Goal: Task Accomplishment & Management: Manage account settings

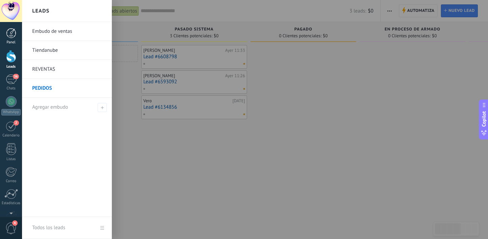
click at [15, 36] on div at bounding box center [11, 33] width 10 height 10
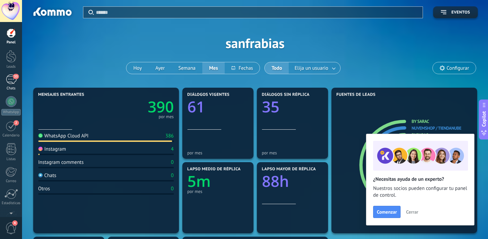
click at [14, 80] on div "33" at bounding box center [11, 80] width 11 height 10
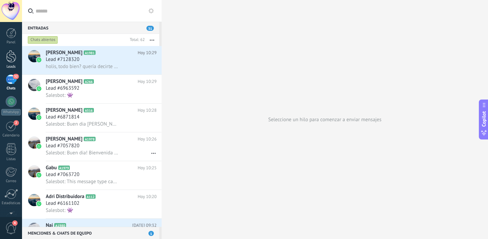
click at [5, 54] on link "Leads" at bounding box center [11, 59] width 22 height 19
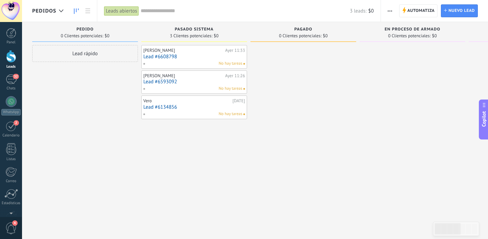
click at [194, 30] on span "PASADO SISTEMA" at bounding box center [194, 29] width 39 height 5
click at [55, 6] on div "PEDIDOS" at bounding box center [49, 11] width 35 height 22
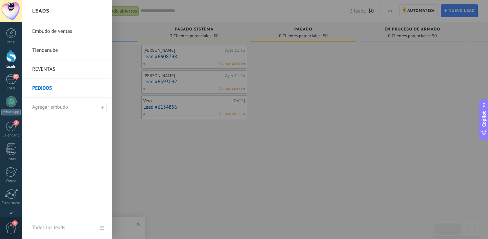
click at [46, 53] on link "Tiendanube" at bounding box center [68, 50] width 73 height 19
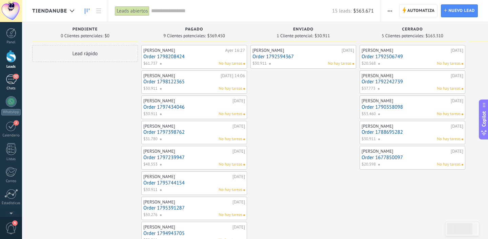
click at [17, 82] on link "32 Chats" at bounding box center [11, 83] width 22 height 16
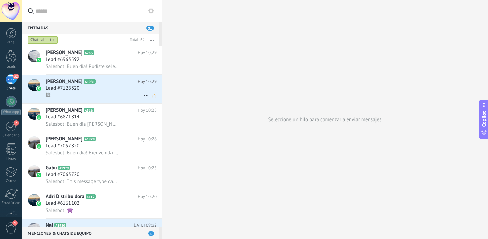
click at [103, 98] on div "🖼" at bounding box center [101, 95] width 111 height 7
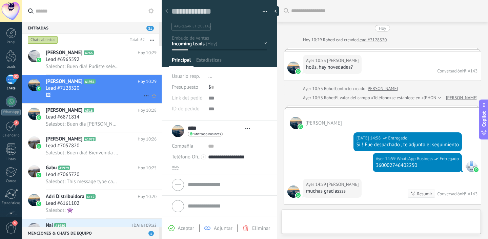
scroll to position [216, 0]
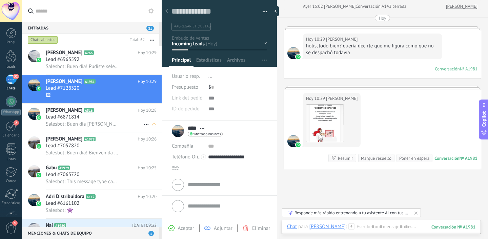
click at [81, 125] on span "Salesbot: Buen dia [PERSON_NAME]! Cómo estas? [DATE] te pasamos la etiqueta [PE…" at bounding box center [83, 124] width 74 height 6
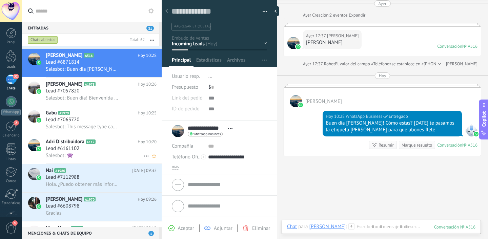
scroll to position [58, 0]
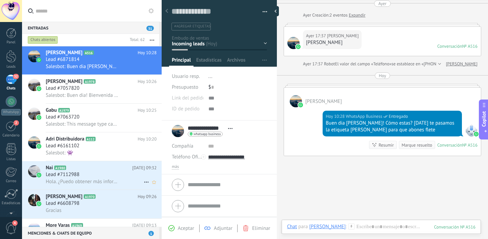
click at [85, 176] on div "Lead #7112988" at bounding box center [101, 174] width 111 height 7
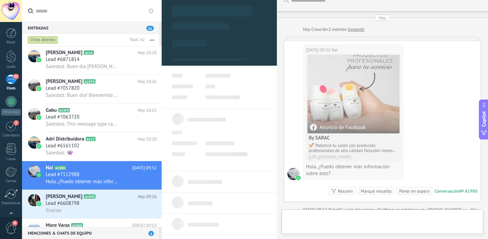
scroll to position [10, 0]
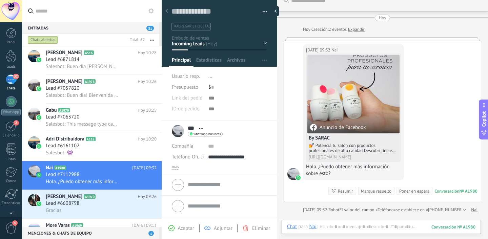
click at [0, 0] on div "Contacto inicial Negociación Debate contractual Discusión de contrato Leads gan…" at bounding box center [0, 0] width 0 height 0
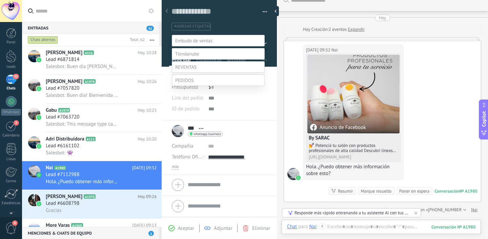
click at [189, 70] on span at bounding box center [185, 67] width 21 height 6
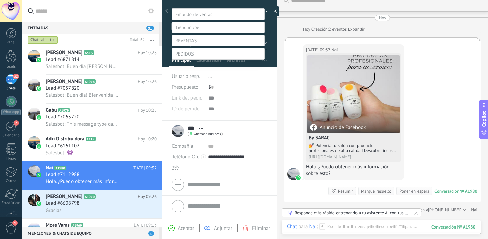
click at [0, 0] on label "Contacto inicial" at bounding box center [0, 0] width 0 height 0
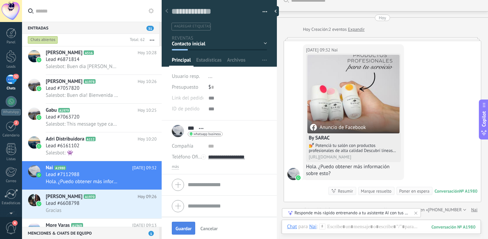
click at [180, 225] on button "Guardar" at bounding box center [183, 228] width 23 height 13
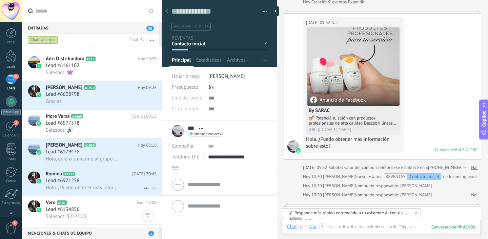
scroll to position [170, 0]
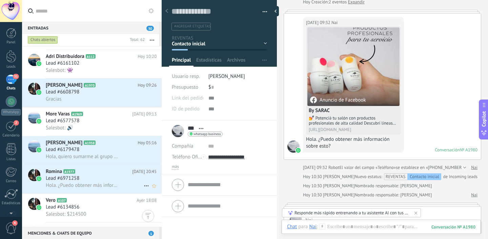
click at [84, 179] on div "Lead #6971258" at bounding box center [101, 178] width 111 height 7
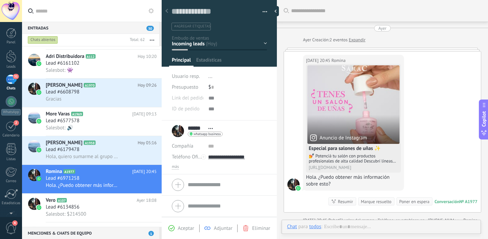
scroll to position [11, 0]
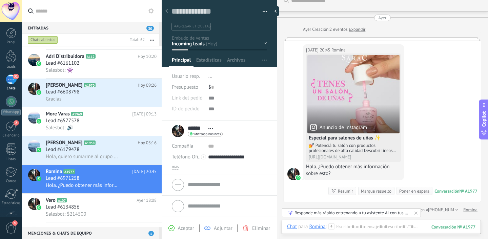
click at [0, 0] on div "Contacto inicial Negociación Debate contractual Discusión de contrato Leads gan…" at bounding box center [0, 0] width 0 height 0
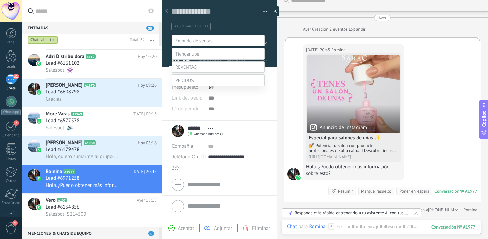
click at [185, 70] on span at bounding box center [185, 67] width 21 height 6
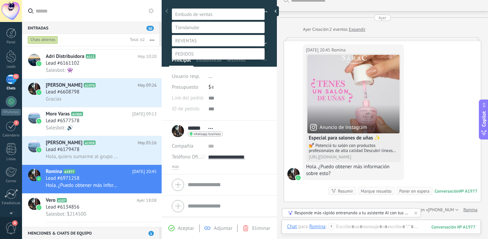
click at [0, 0] on label "Contacto inicial" at bounding box center [0, 0] width 0 height 0
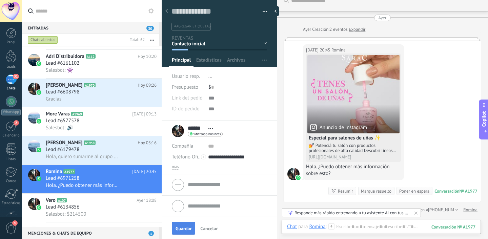
click at [180, 224] on button "Guardar" at bounding box center [183, 228] width 23 height 13
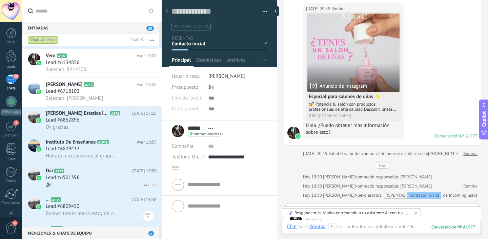
scroll to position [320, 0]
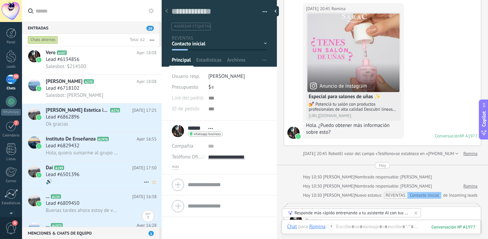
click at [91, 182] on div "🔊" at bounding box center [101, 181] width 111 height 7
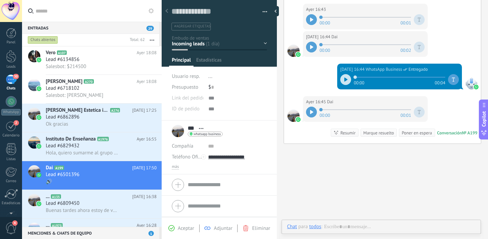
scroll to position [10, 0]
click at [313, 113] on div at bounding box center [311, 112] width 11 height 11
click at [312, 111] on icon at bounding box center [311, 112] width 3 height 4
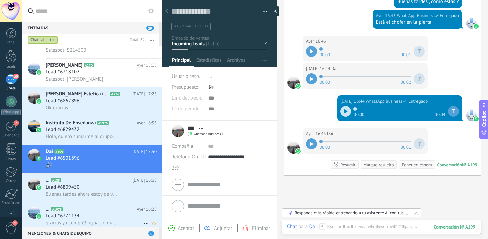
scroll to position [389, 0]
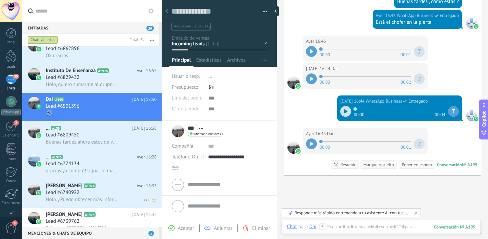
click at [91, 201] on span "Hola. ¿Puedo obtener más información sobre esto?" at bounding box center [83, 200] width 74 height 6
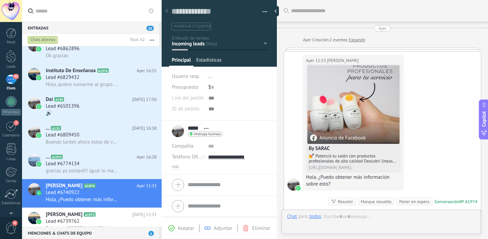
scroll to position [11, 0]
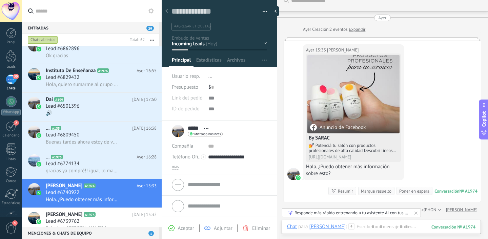
click at [0, 0] on div "Contacto inicial Negociación Debate contractual Discusión de contrato Leads gan…" at bounding box center [0, 0] width 0 height 0
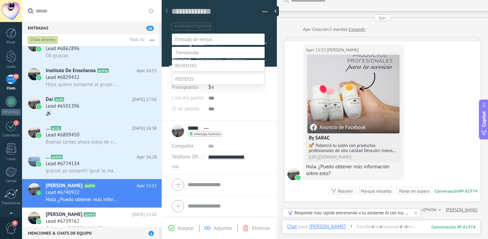
click at [202, 72] on label at bounding box center [218, 66] width 93 height 12
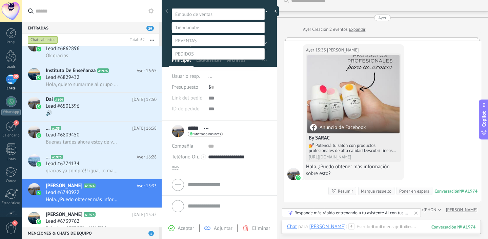
click at [0, 0] on label "Contacto inicial" at bounding box center [0, 0] width 0 height 0
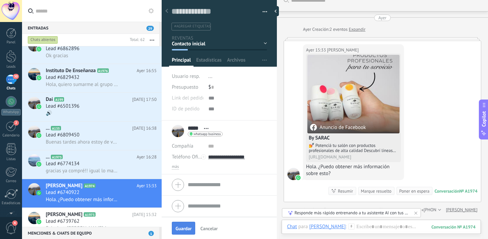
click at [185, 232] on button "Guardar" at bounding box center [183, 228] width 23 height 13
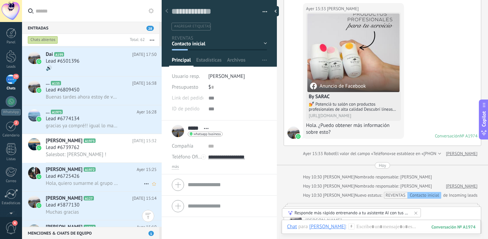
scroll to position [494, 0]
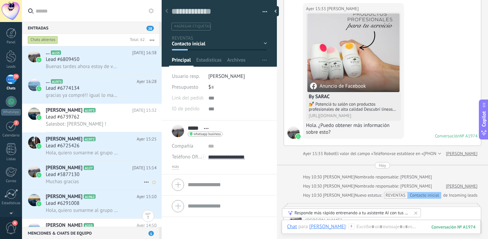
click at [96, 178] on div "Lead #5877130" at bounding box center [101, 174] width 111 height 7
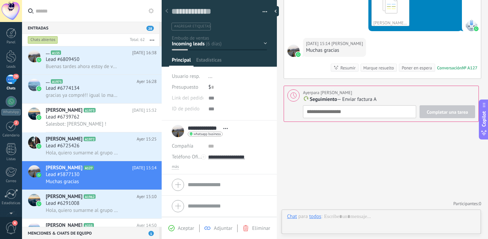
scroll to position [10, 0]
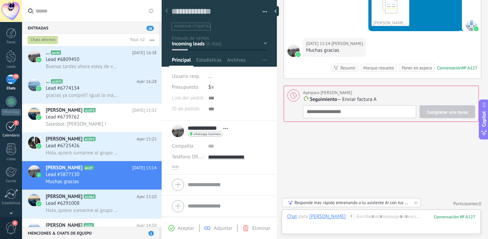
click at [8, 135] on div "Calendario" at bounding box center [11, 136] width 20 height 4
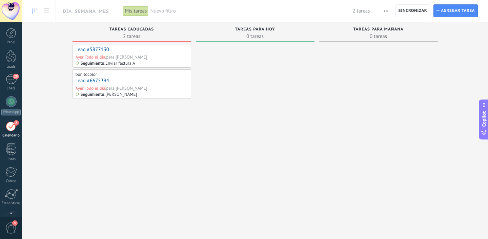
click at [165, 60] on div "Ayer Todo el día, para Ariel Couso" at bounding box center [132, 57] width 113 height 6
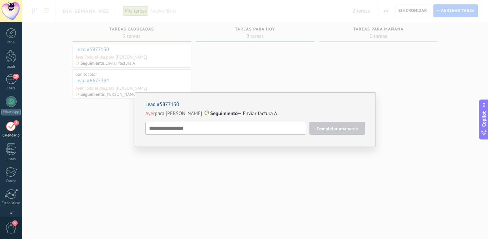
click at [288, 106] on div "Lead #5877130" at bounding box center [255, 104] width 220 height 6
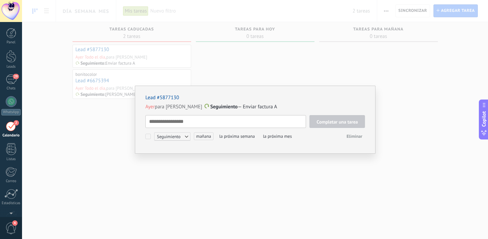
scroll to position [7, 0]
type textarea "*"
type textarea "**"
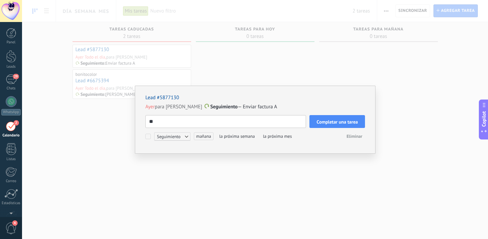
type textarea "***"
type textarea "****"
type textarea "*****"
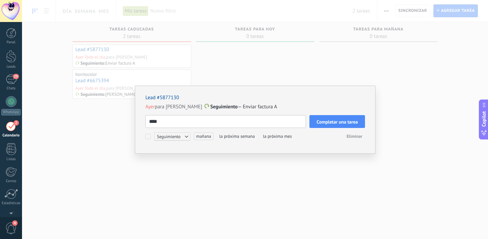
type textarea "*****"
type textarea "******"
type textarea "*******"
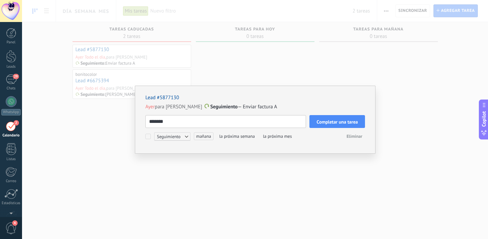
click at [327, 118] on button "Completar una tarea" at bounding box center [337, 121] width 56 height 13
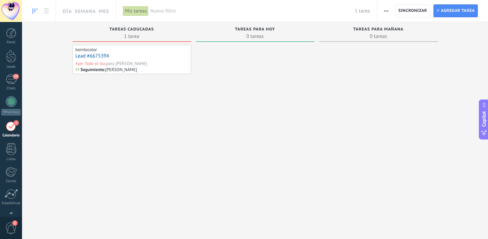
click at [108, 61] on div "para Ariel Couso" at bounding box center [126, 64] width 41 height 6
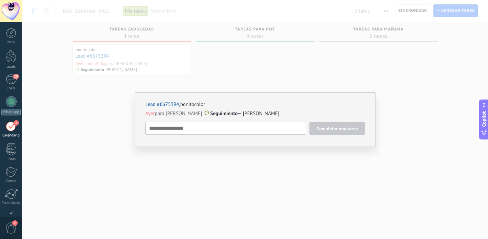
click at [204, 134] on textarea at bounding box center [225, 128] width 161 height 13
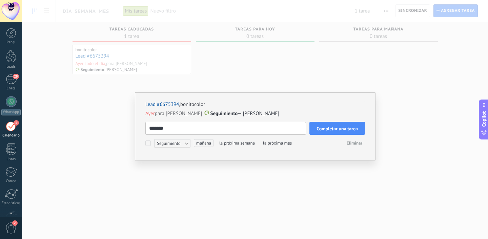
type textarea "*******"
click at [350, 127] on span "Completar una tarea" at bounding box center [337, 128] width 41 height 5
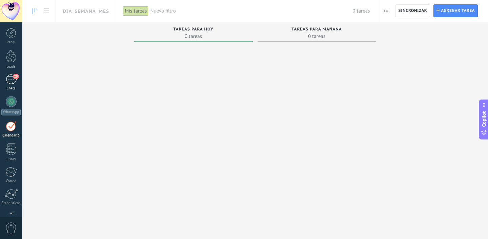
click at [12, 85] on link "29 Chats" at bounding box center [11, 83] width 22 height 16
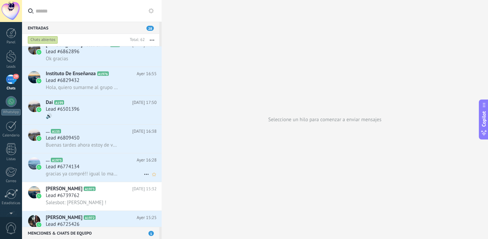
scroll to position [319, 0]
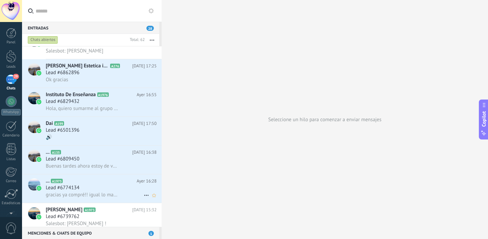
click at [86, 188] on div "Lead #6774134" at bounding box center [101, 188] width 111 height 7
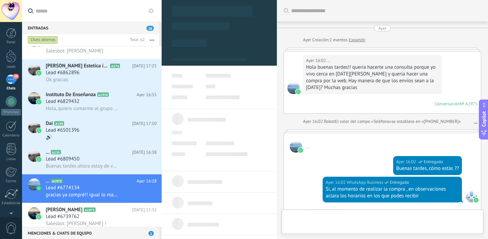
scroll to position [187, 0]
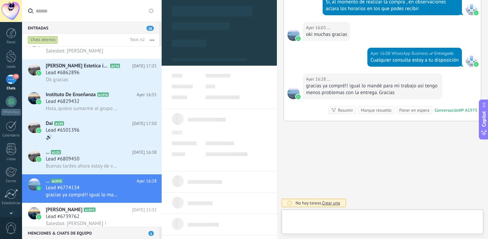
type textarea "**********"
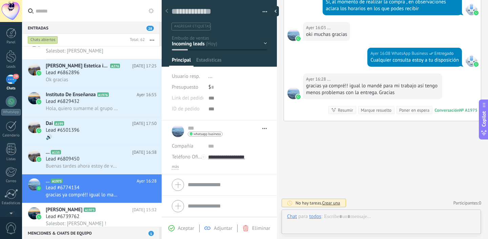
scroll to position [10, 0]
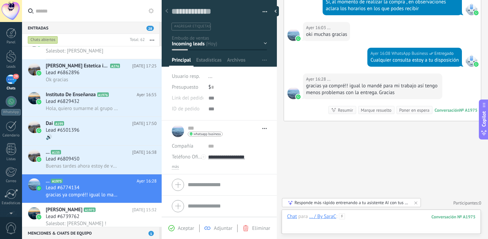
click at [358, 219] on div at bounding box center [381, 223] width 188 height 20
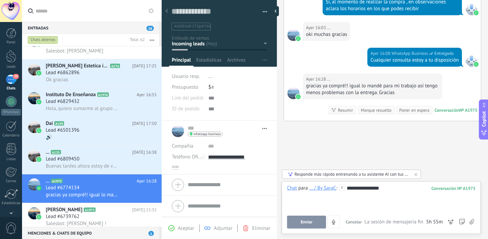
click at [302, 226] on button "Enviar" at bounding box center [306, 222] width 39 height 13
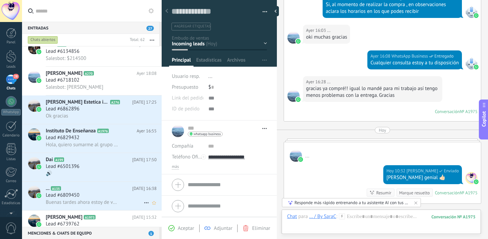
click at [85, 202] on span "Buenas tardes ahora estoy de vacaciones vuelvo la otra semana disculpe" at bounding box center [83, 202] width 74 height 6
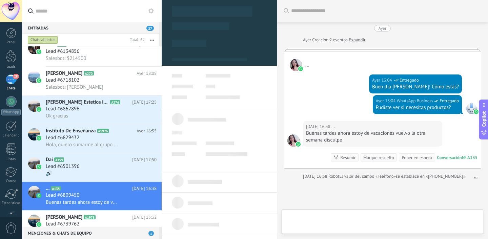
scroll to position [59, 0]
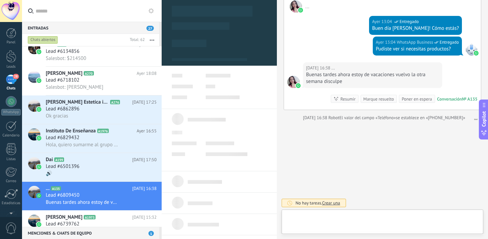
type textarea "**********"
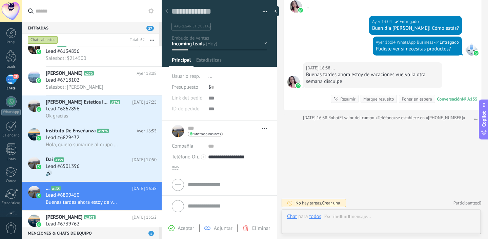
scroll to position [10, 0]
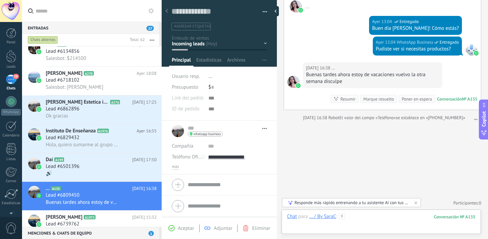
click at [373, 216] on div at bounding box center [381, 223] width 188 height 20
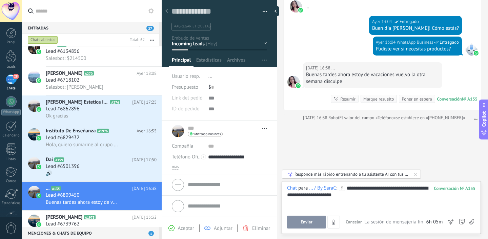
click at [298, 226] on button "Enviar" at bounding box center [306, 222] width 39 height 13
click at [116, 175] on div "🔊" at bounding box center [101, 173] width 111 height 7
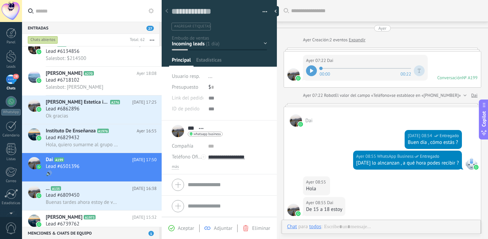
scroll to position [266, 0]
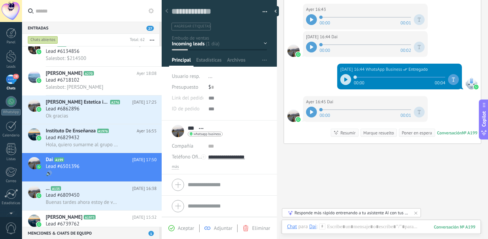
click at [375, 135] on div "Marque resuelto" at bounding box center [378, 133] width 30 height 6
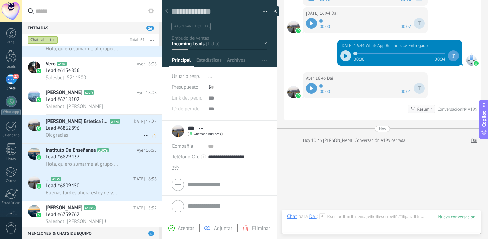
scroll to position [306, 0]
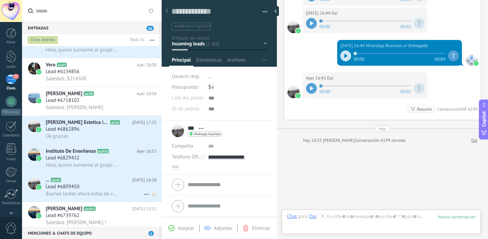
click at [89, 187] on div "Lead #6809450" at bounding box center [101, 187] width 111 height 7
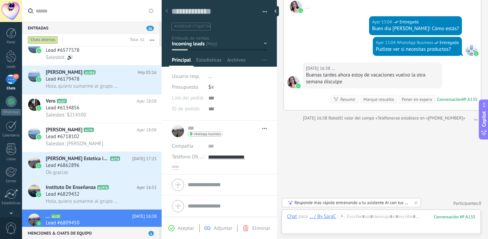
scroll to position [334, 0]
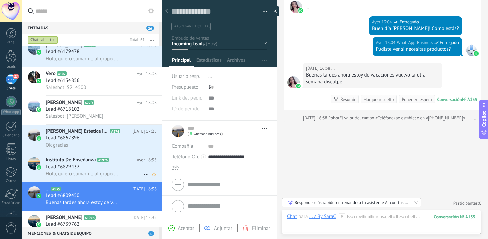
click at [89, 173] on div "Hola, quiero sumarme al grupo 🤩" at bounding box center [101, 173] width 111 height 7
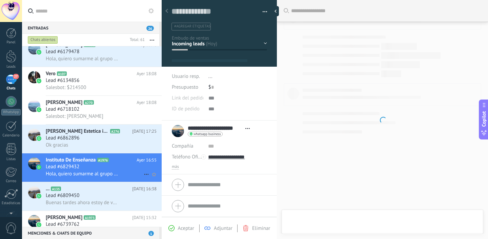
scroll to position [10, 0]
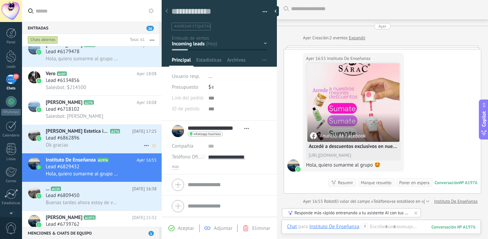
click at [133, 140] on div "Lead #6862896" at bounding box center [101, 138] width 111 height 7
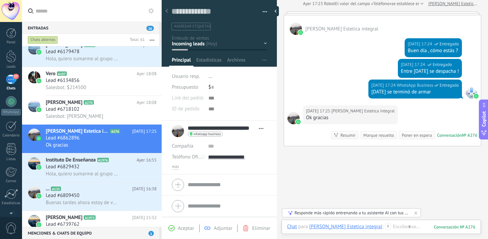
scroll to position [83, 0]
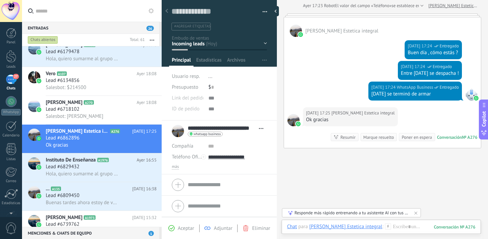
click at [370, 134] on div "Marque resuelto" at bounding box center [378, 137] width 30 height 6
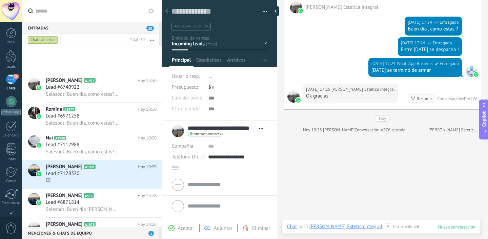
scroll to position [0, 0]
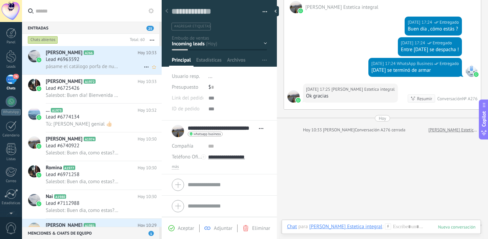
click at [101, 70] on div "Sofía Isabel Concha A266 Hoy 10:33 Lead #6963592 pásame el catálogo porfa de nu…" at bounding box center [104, 60] width 116 height 28
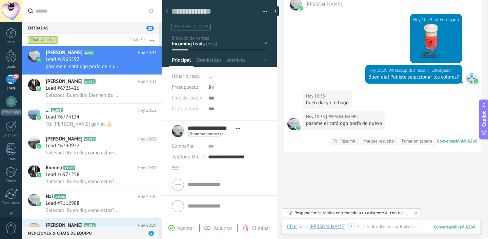
scroll to position [235, 0]
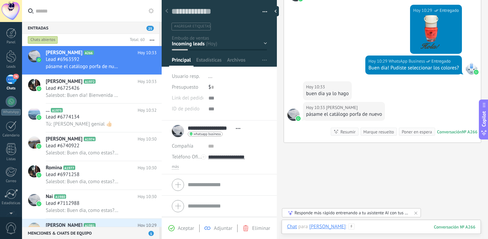
click at [384, 229] on div at bounding box center [381, 234] width 188 height 20
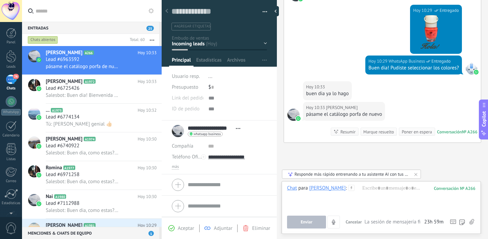
click at [471, 220] on use at bounding box center [471, 221] width 5 height 5
click at [0, 0] on input "file" at bounding box center [0, 0] width 0 height 0
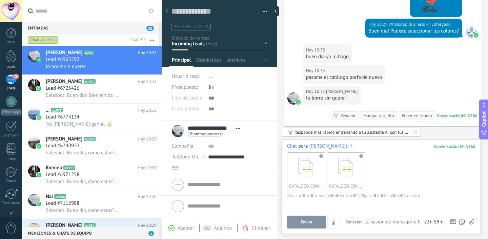
click at [305, 226] on button "Enviar" at bounding box center [306, 222] width 39 height 13
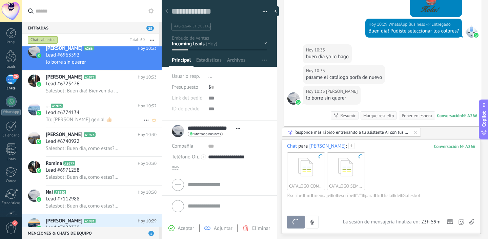
scroll to position [5, 0]
click at [100, 94] on h3 "Salesbot: Buen dia! Bienvenida al grupo!" at bounding box center [84, 90] width 77 height 7
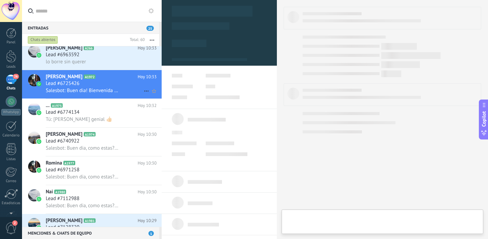
type textarea "**********"
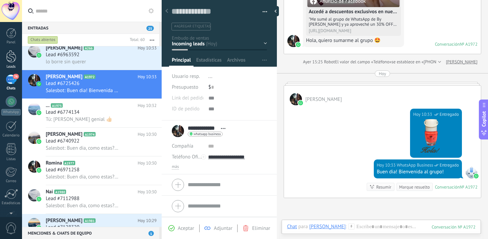
click at [11, 64] on link "Leads" at bounding box center [11, 59] width 22 height 19
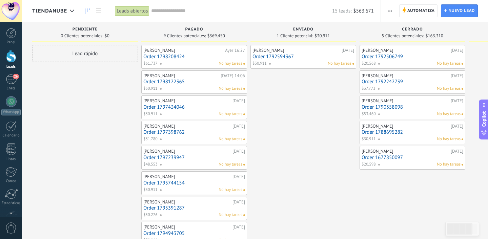
click at [42, 8] on span "Tiendanube" at bounding box center [49, 11] width 35 height 6
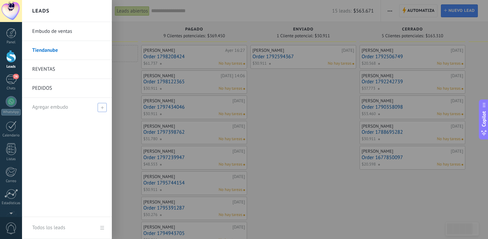
click at [42, 102] on div "Agregar embudo" at bounding box center [68, 107] width 73 height 19
type input "*****"
click at [103, 109] on span at bounding box center [103, 107] width 6 height 5
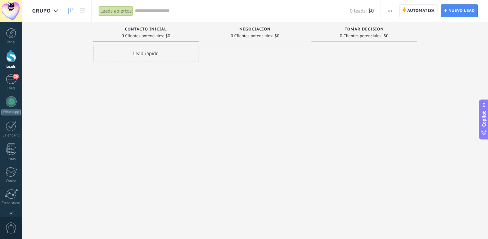
click at [388, 7] on span "button" at bounding box center [390, 10] width 4 height 13
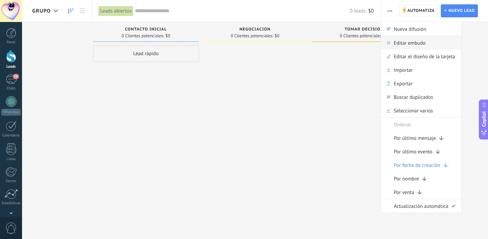
click at [391, 44] on div "Editar embudo" at bounding box center [421, 43] width 80 height 14
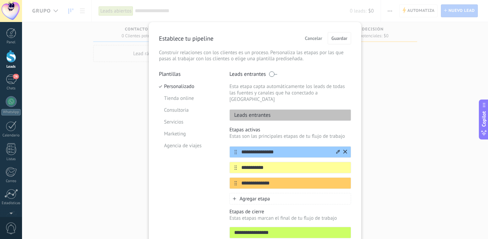
click at [266, 149] on input "**********" at bounding box center [286, 152] width 98 height 7
click at [259, 164] on input "**********" at bounding box center [286, 167] width 98 height 7
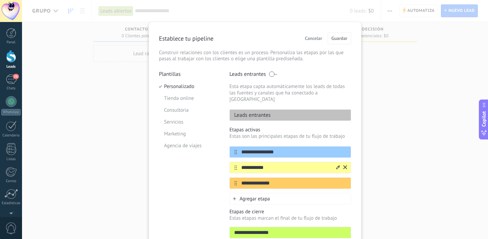
click at [259, 164] on input "**********" at bounding box center [286, 167] width 98 height 7
type input "**********"
click at [7, 76] on div "26" at bounding box center [11, 80] width 11 height 10
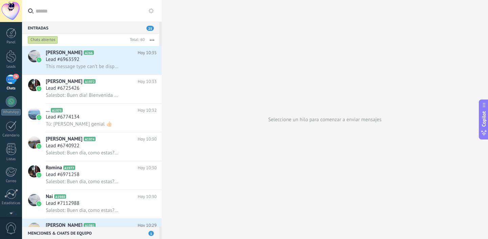
click at [51, 19] on input "text" at bounding box center [96, 11] width 121 height 22
type input "*"
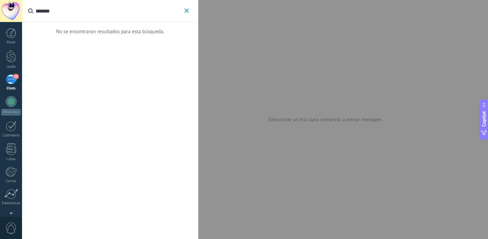
type input "*******"
click at [188, 13] on span "button" at bounding box center [186, 10] width 4 height 5
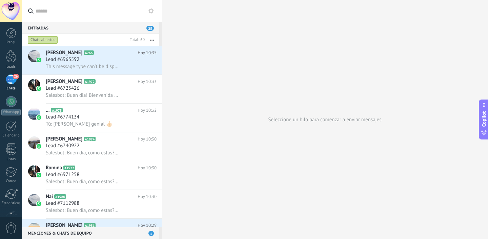
click at [15, 77] on span "26" at bounding box center [16, 76] width 6 height 5
click at [70, 70] on span "This message type can’t be displayed because it’s not supported yet." at bounding box center [83, 66] width 74 height 6
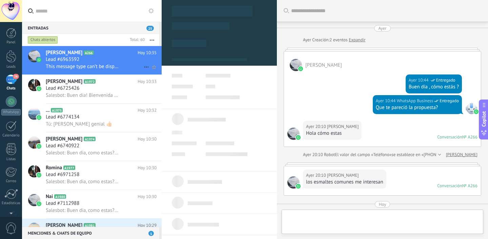
scroll to position [305, 0]
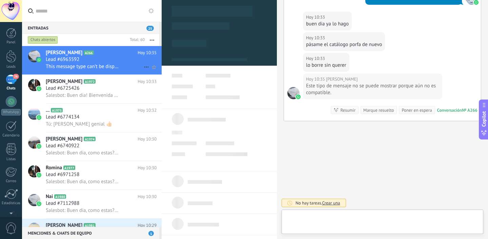
type textarea "**********"
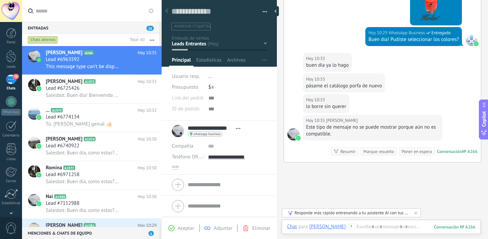
scroll to position [290, 0]
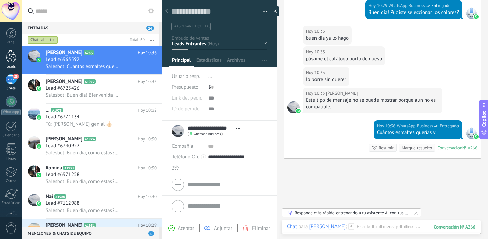
click at [7, 60] on div at bounding box center [11, 56] width 10 height 13
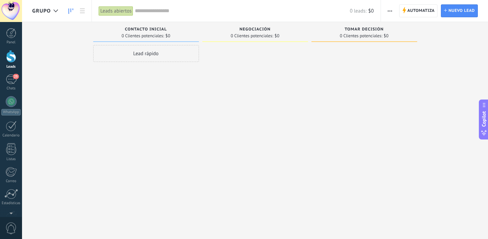
click at [44, 11] on span "GRUPO" at bounding box center [41, 11] width 19 height 6
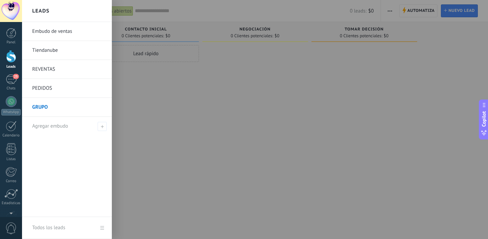
click at [53, 86] on link "PEDIDOS" at bounding box center [68, 88] width 73 height 19
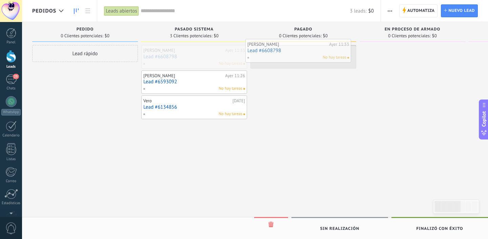
drag, startPoint x: 190, startPoint y: 67, endPoint x: 293, endPoint y: 61, distance: 103.5
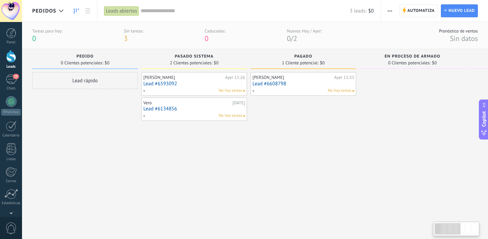
scroll to position [0, 0]
click at [80, 81] on div "Lead rápido" at bounding box center [85, 80] width 106 height 17
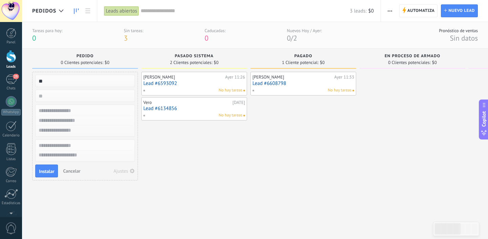
type input "*"
type input "*******"
click at [168, 157] on div "Mariana Bressano Ayer 11:26 Lead #6593092 No hay tareas Vero 27/09/2025 Lead #6…" at bounding box center [194, 147] width 106 height 151
click at [42, 170] on span "Instalar" at bounding box center [46, 171] width 15 height 5
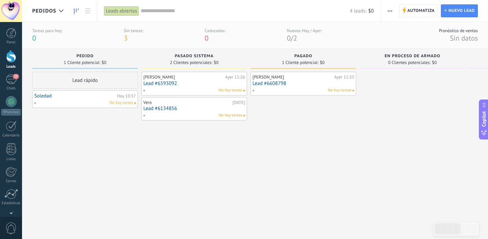
click at [162, 95] on div "Mariana Bressano Ayer 11:26 Lead #6593092 No hay tareas" at bounding box center [194, 84] width 106 height 24
click at [162, 89] on div "No hay tareas" at bounding box center [192, 90] width 99 height 6
click at [203, 83] on link "Lead #6593092" at bounding box center [194, 84] width 102 height 6
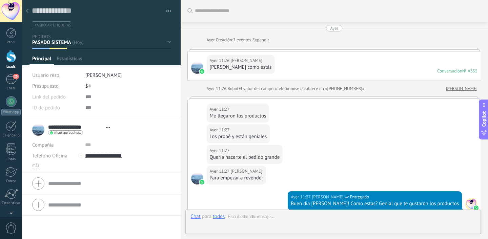
type textarea "**********"
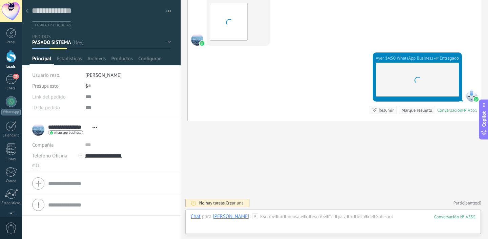
click at [90, 87] on div "$ 0" at bounding box center [127, 86] width 85 height 11
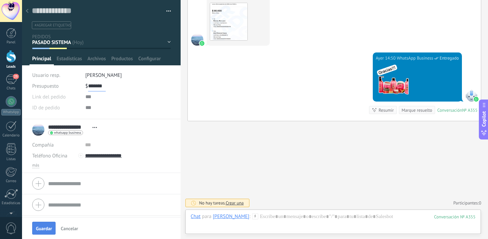
type input "*******"
click at [48, 228] on span "Guardar" at bounding box center [44, 228] width 16 height 5
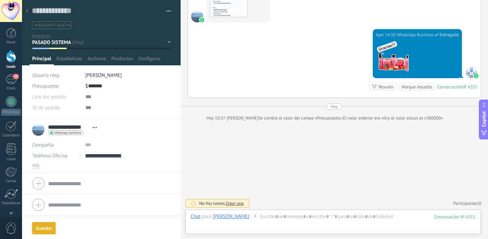
click at [30, 13] on div at bounding box center [26, 11] width 9 height 13
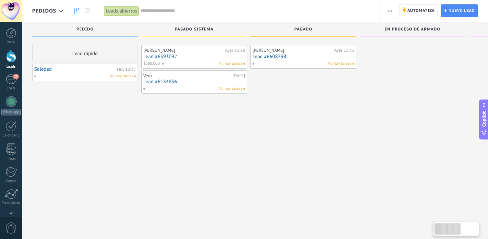
click at [177, 79] on link "Lead #6134856" at bounding box center [194, 82] width 102 height 6
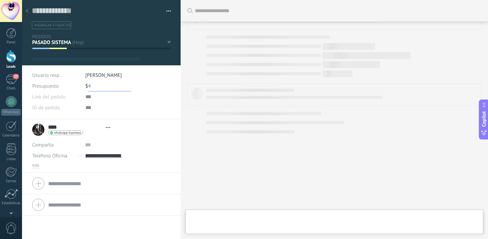
click at [89, 88] on input "text" at bounding box center [109, 86] width 43 height 11
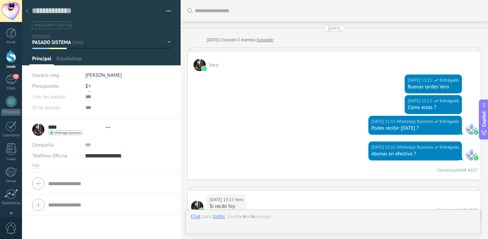
type textarea "**********"
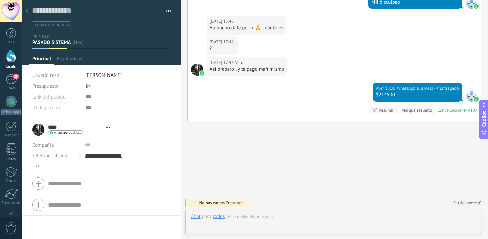
scroll to position [10, 0]
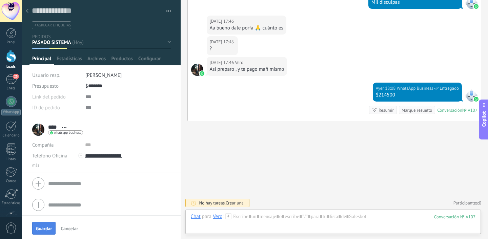
click at [45, 230] on span "Guardar" at bounding box center [44, 228] width 16 height 5
type input "*******"
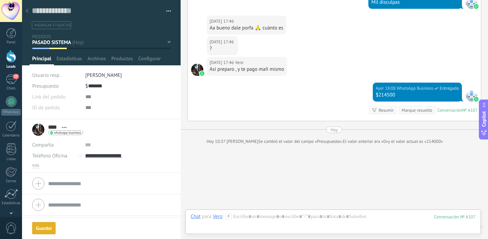
scroll to position [675, 0]
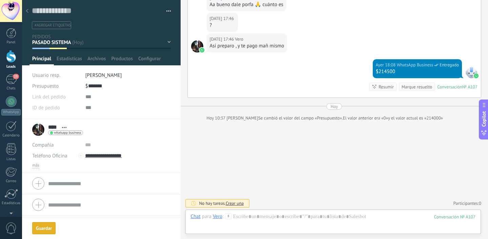
click at [27, 7] on div at bounding box center [26, 11] width 9 height 13
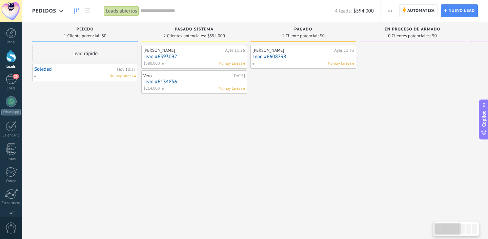
click at [287, 56] on link "Lead #6608798" at bounding box center [303, 57] width 102 height 6
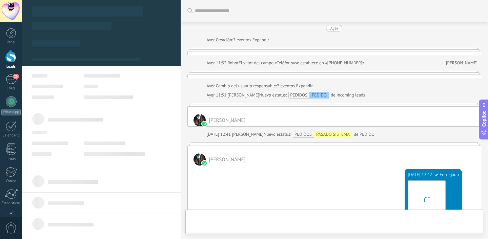
type textarea "**********"
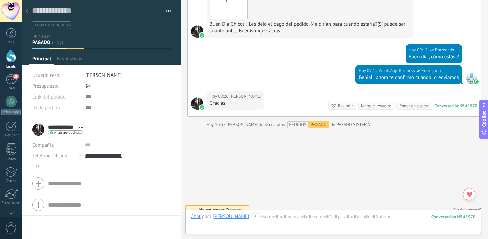
click at [89, 90] on input "text" at bounding box center [89, 86] width 3 height 11
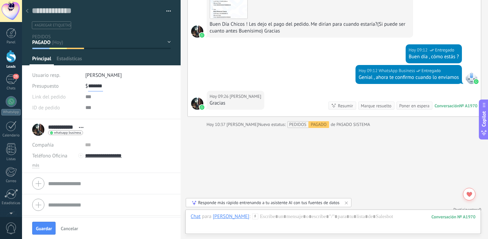
scroll to position [0, 0]
click at [44, 229] on span "Guardar" at bounding box center [44, 228] width 16 height 5
type input "*******"
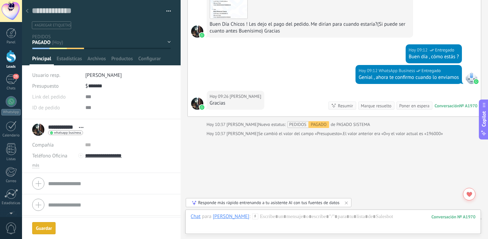
scroll to position [576, 0]
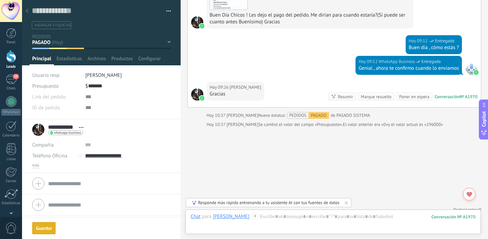
click at [26, 11] on use at bounding box center [27, 11] width 3 height 4
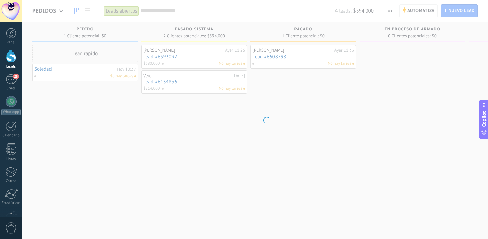
click at [92, 74] on body ".abccls-1,.abccls-2{fill-rule:evenodd}.abccls-2{fill:#fff} .abfcls-1{fill:none}…" at bounding box center [244, 119] width 488 height 239
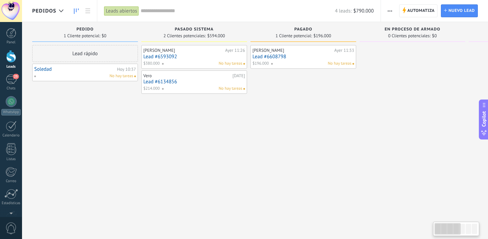
click at [92, 74] on div "No hay tareas" at bounding box center [83, 76] width 99 height 6
click at [79, 74] on div "No hay tareas" at bounding box center [83, 76] width 99 height 6
click at [77, 74] on div "No hay tareas" at bounding box center [83, 76] width 99 height 6
click at [48, 72] on link "Soledad" at bounding box center [74, 69] width 81 height 6
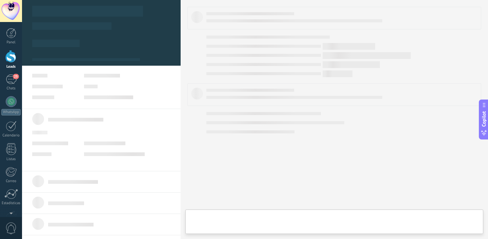
type textarea "*******"
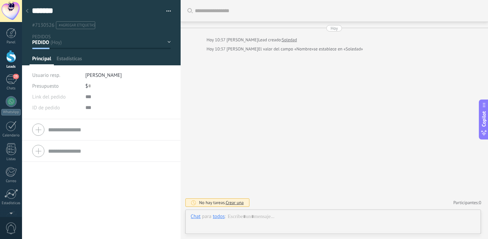
scroll to position [10, 0]
click at [89, 83] on input "text" at bounding box center [89, 86] width 3 height 11
click at [49, 224] on button "Guardar" at bounding box center [43, 228] width 23 height 13
type input "******"
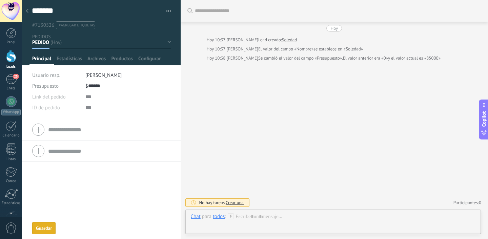
click at [29, 11] on div at bounding box center [26, 11] width 9 height 13
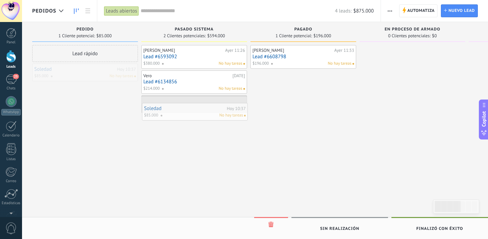
drag, startPoint x: 82, startPoint y: 71, endPoint x: 192, endPoint y: 110, distance: 116.6
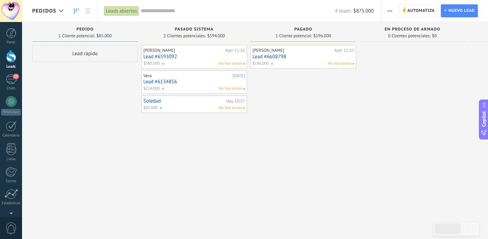
click at [258, 127] on div "Viera Yesica Ayer 11:33 Lead #6608798 $196.000 No hay tareas" at bounding box center [303, 120] width 106 height 151
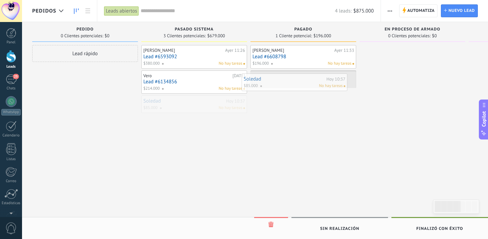
drag, startPoint x: 207, startPoint y: 108, endPoint x: 307, endPoint y: 86, distance: 102.7
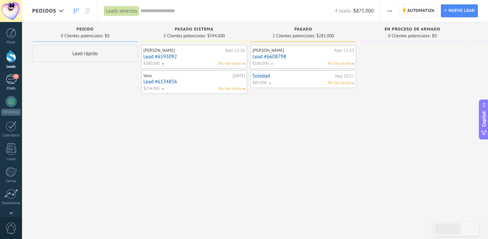
click at [12, 85] on link "25 Chats" at bounding box center [11, 83] width 22 height 16
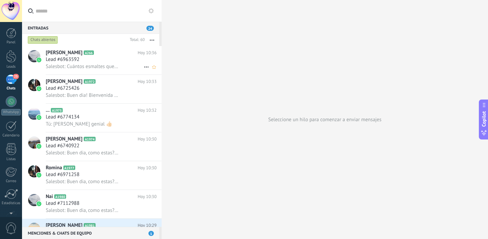
click at [92, 65] on span "Salesbot: Cuántos esmaltes querías v" at bounding box center [83, 66] width 74 height 6
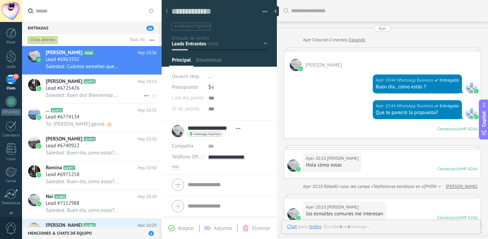
scroll to position [342, 0]
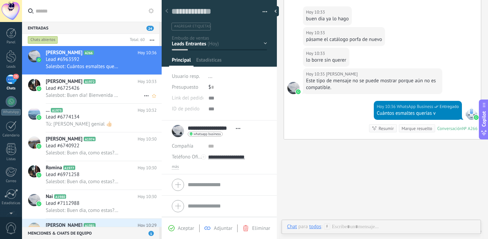
click at [89, 100] on div "Valeria Rivas A1972 Hoy 10:33 Lead #6725426 Salesbot: Buen dia! Bienvenida al g…" at bounding box center [104, 89] width 116 height 28
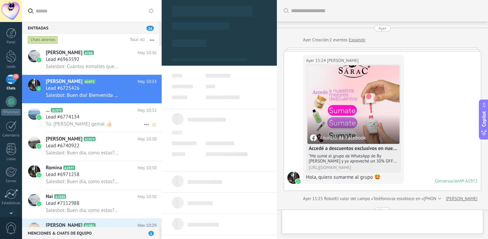
scroll to position [214, 0]
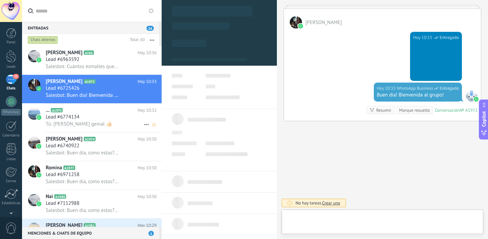
type textarea "**********"
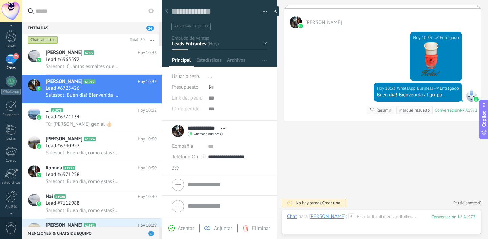
scroll to position [43, 0]
click at [8, 173] on div at bounding box center [11, 174] width 12 height 12
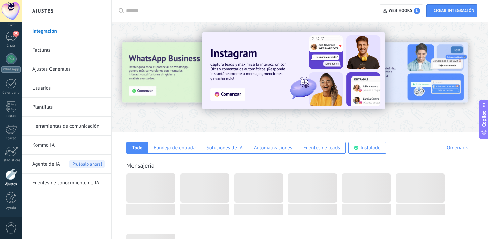
click at [50, 125] on link "Herramientas de comunicación" at bounding box center [68, 126] width 73 height 19
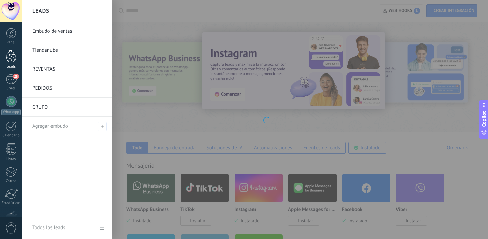
click at [11, 57] on div at bounding box center [11, 56] width 10 height 13
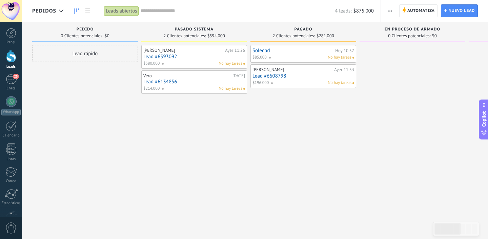
click at [59, 18] on div "PEDIDOS" at bounding box center [49, 11] width 35 height 22
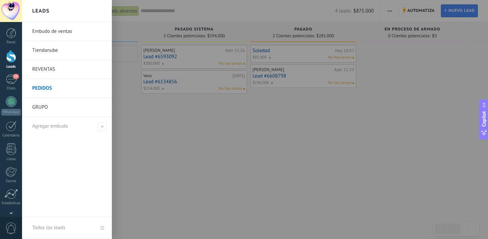
click at [57, 115] on link "GRUPO" at bounding box center [68, 107] width 73 height 19
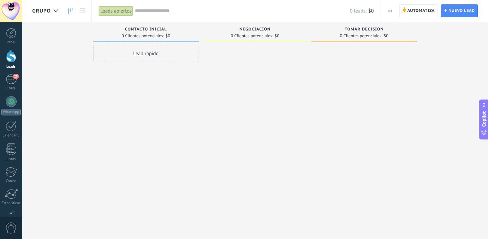
click at [347, 35] on span "0 Clientes potenciales:" at bounding box center [361, 36] width 42 height 4
click at [391, 12] on span "button" at bounding box center [390, 10] width 4 height 13
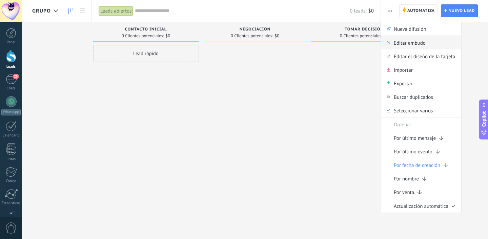
click at [392, 45] on div "Editar embudo" at bounding box center [421, 43] width 80 height 14
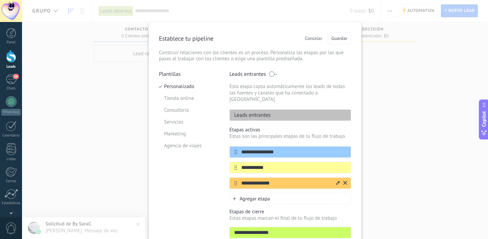
click at [344, 181] on icon at bounding box center [345, 183] width 4 height 4
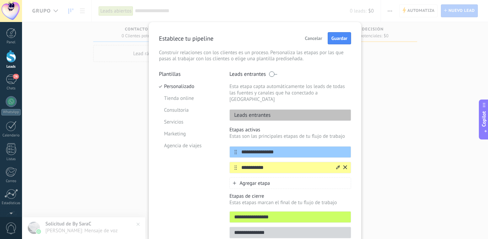
click at [275, 165] on input "**********" at bounding box center [286, 167] width 98 height 7
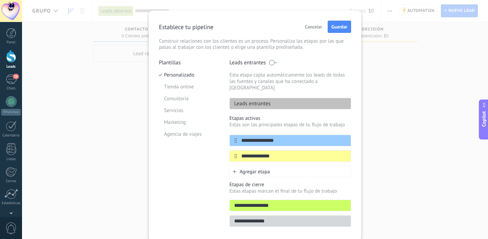
scroll to position [13, 0]
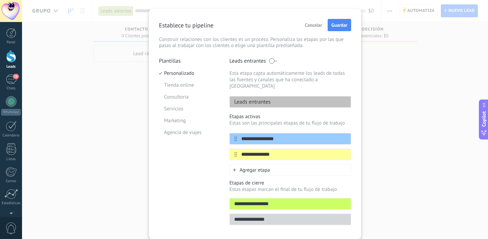
type input "**********"
click at [268, 167] on span "Agregar etapa" at bounding box center [255, 170] width 30 height 6
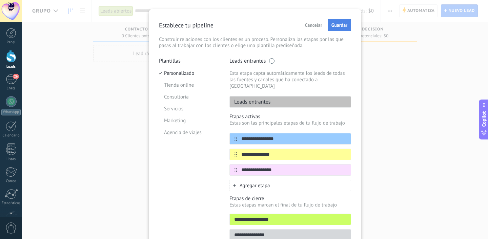
type input "**********"
click at [336, 30] on button "Guardar" at bounding box center [339, 25] width 23 height 12
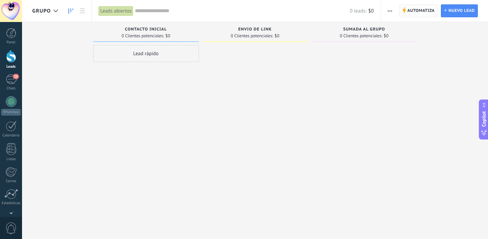
click at [419, 12] on span "Automatiza" at bounding box center [420, 11] width 27 height 12
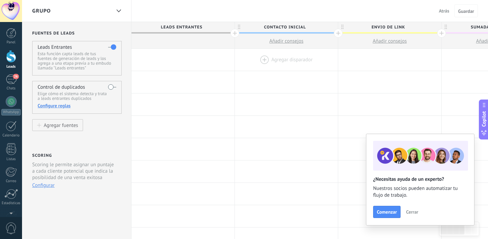
click at [264, 62] on div at bounding box center [286, 60] width 103 height 22
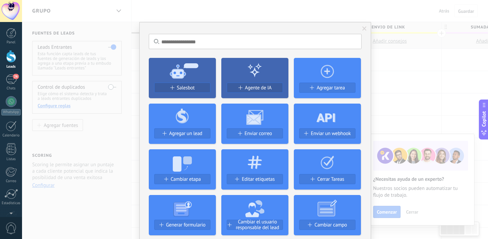
scroll to position [0, 0]
click at [188, 88] on span "Salesbot" at bounding box center [186, 88] width 18 height 6
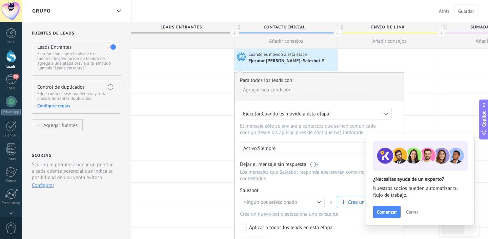
click at [344, 204] on span "button" at bounding box center [343, 202] width 4 height 4
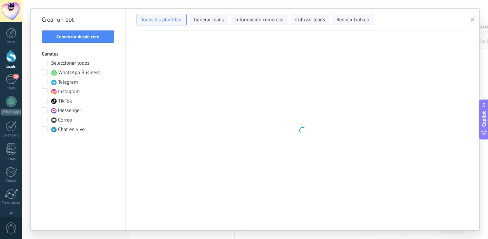
type input "**********"
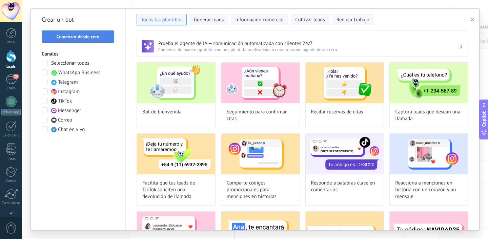
click at [91, 37] on span "Comenzar desde cero" at bounding box center [78, 36] width 43 height 5
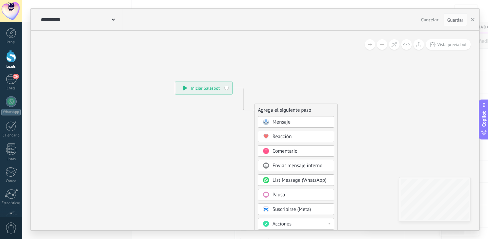
scroll to position [10, 0]
click at [282, 122] on span "Mensaje" at bounding box center [281, 122] width 18 height 6
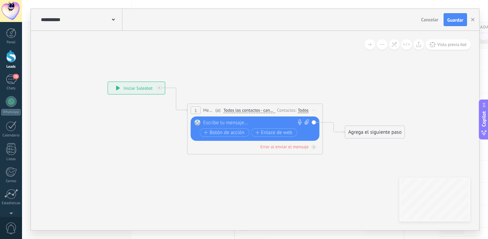
click at [266, 126] on div at bounding box center [253, 123] width 101 height 7
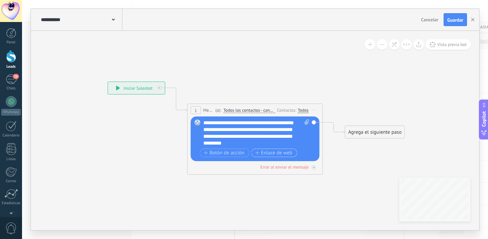
click at [261, 152] on span "Enlace de web" at bounding box center [273, 152] width 37 height 5
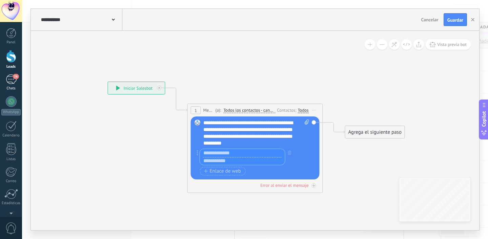
click at [16, 81] on div "26" at bounding box center [11, 80] width 11 height 10
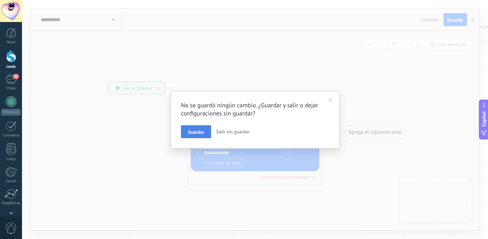
click at [204, 134] on span "Guardar" at bounding box center [196, 132] width 16 height 5
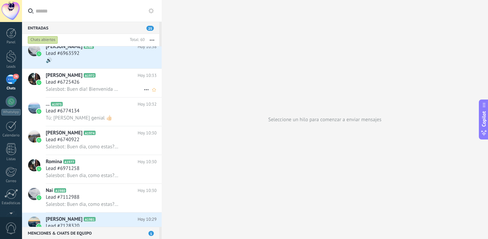
scroll to position [5, 0]
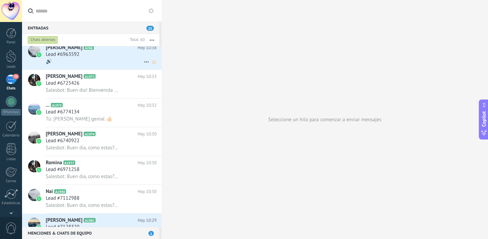
click at [73, 57] on span "Lead #6963592" at bounding box center [63, 54] width 34 height 7
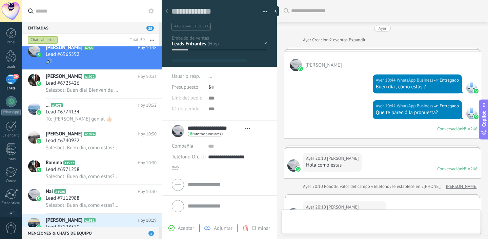
type textarea "**********"
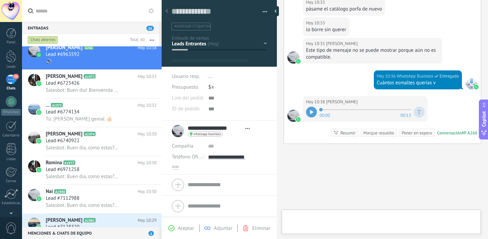
scroll to position [10, 0]
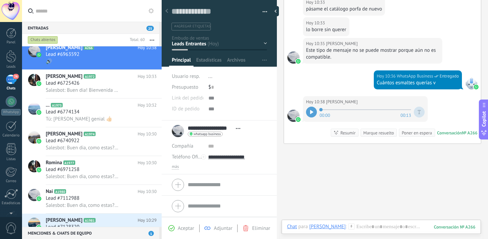
click at [311, 116] on div at bounding box center [311, 112] width 11 height 11
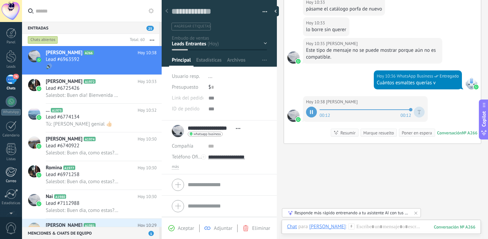
scroll to position [40, 0]
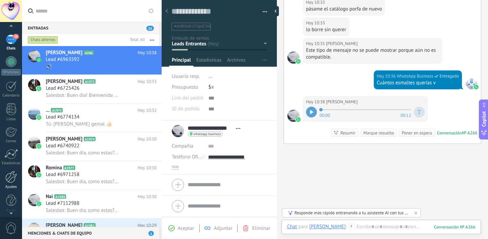
click at [9, 176] on div at bounding box center [11, 177] width 12 height 12
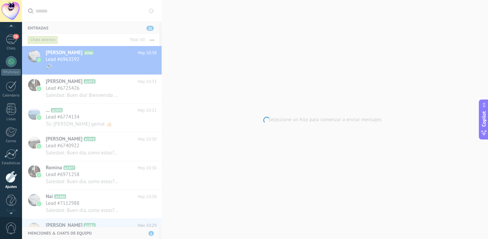
scroll to position [43, 0]
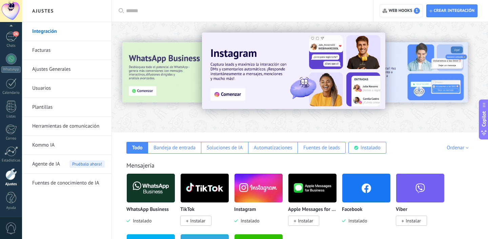
click at [63, 126] on link "Herramientas de comunicación" at bounding box center [68, 126] width 73 height 19
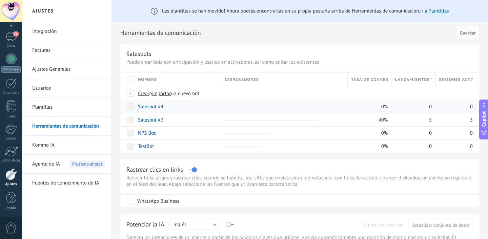
click at [150, 107] on link "Salesbot #4" at bounding box center [150, 107] width 25 height 6
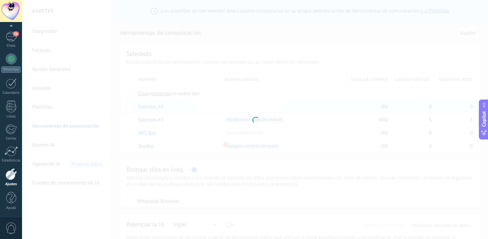
type input "**********"
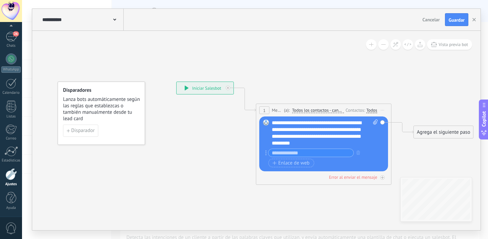
click at [291, 152] on input "text" at bounding box center [310, 153] width 85 height 8
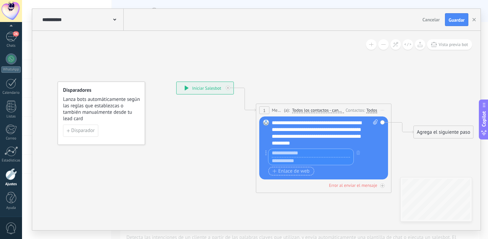
click at [288, 172] on span "Enlace de web" at bounding box center [290, 171] width 37 height 5
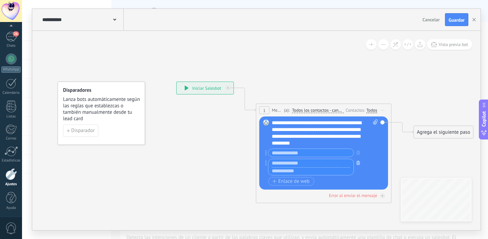
click at [357, 163] on icon "button" at bounding box center [358, 163] width 3 height 4
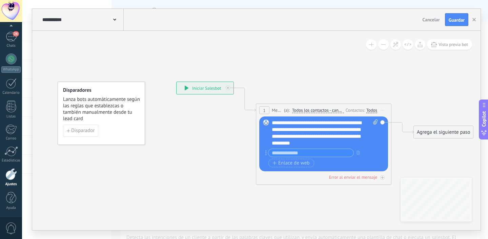
click at [325, 157] on input "text" at bounding box center [310, 153] width 85 height 8
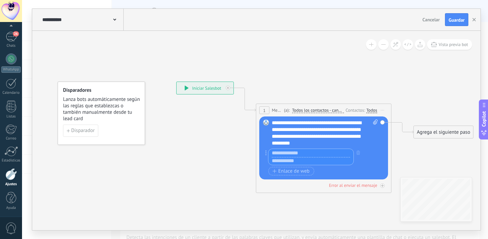
paste input "**********"
type input "**********"
click at [264, 192] on div "1 Mensaje ******* (a): Todos los contactos - canales seleccionados Todos los co…" at bounding box center [324, 148] width 136 height 89
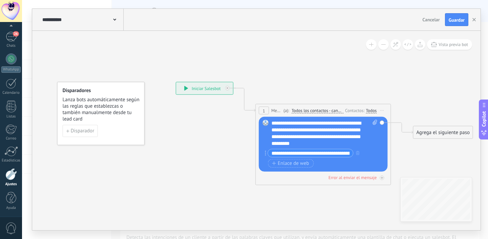
click at [283, 188] on icon at bounding box center [312, 134] width 613 height 442
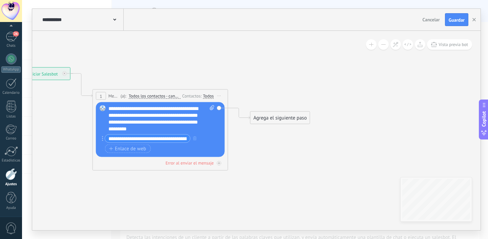
click at [290, 121] on div "Agrega el siguiente paso" at bounding box center [279, 118] width 59 height 11
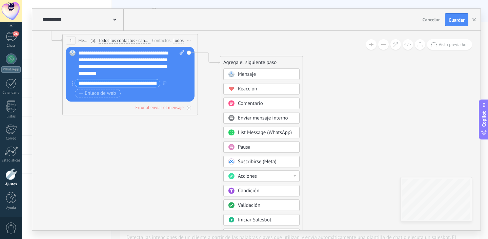
click at [277, 187] on div "Condición" at bounding box center [261, 191] width 76 height 12
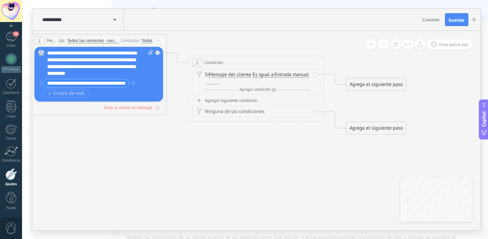
click at [256, 82] on div "Si Mensaje del cliente Mensaje del cliente Comentario del cliente El cliente Có…" at bounding box center [257, 79] width 105 height 14
click at [274, 78] on span "Entrada manual" at bounding box center [291, 74] width 34 height 5
click at [271, 81] on button "Entrada manual" at bounding box center [313, 75] width 85 height 12
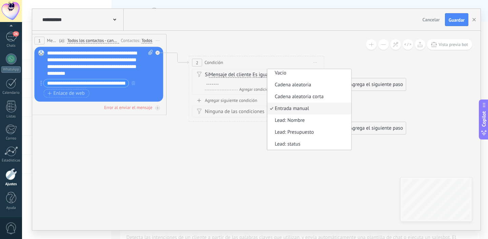
click at [279, 64] on div "2 Condición ********* Iniciar vista previa aquí Cambiar nombre Duplicar [GEOGRA…" at bounding box center [256, 62] width 135 height 13
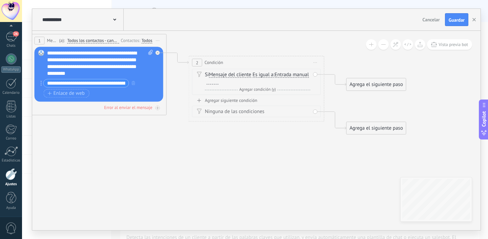
click at [262, 76] on span "Es igual a" at bounding box center [262, 74] width 21 height 5
click at [262, 76] on button "Es igual a" at bounding box center [291, 75] width 85 height 12
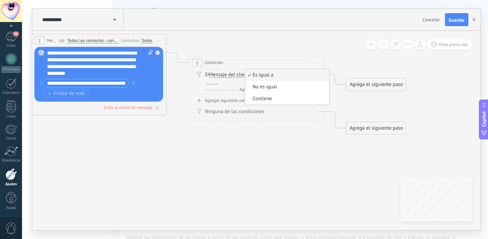
click at [207, 89] on div "Y Agregar condición (y)" at bounding box center [257, 89] width 105 height 7
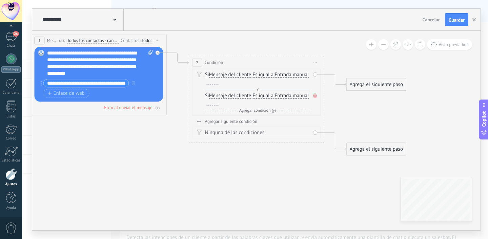
click at [317, 97] on span at bounding box center [315, 95] width 7 height 7
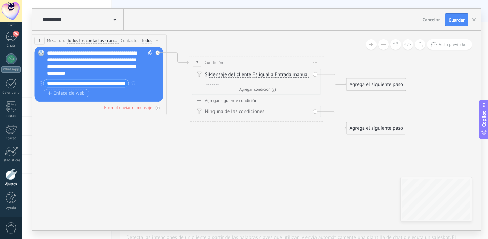
click at [274, 78] on span "Entrada manual" at bounding box center [291, 74] width 34 height 5
click at [271, 81] on button "Entrada manual" at bounding box center [313, 75] width 85 height 12
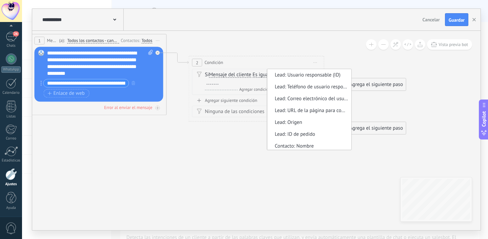
scroll to position [102, 0]
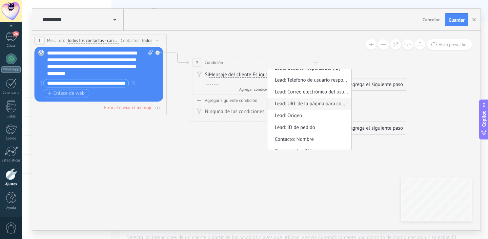
click at [267, 107] on span "Lead: URL de la página para compartir con los clientes" at bounding box center [308, 104] width 82 height 7
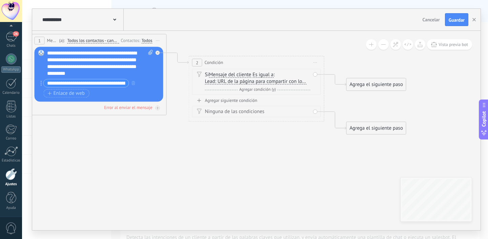
click at [252, 83] on span "Lead: URL de la página para compartir con los clientes" at bounding box center [256, 81] width 102 height 5
click at [252, 83] on button "Lead: URL de la página para compartir con los clientes" at bounding box center [244, 82] width 85 height 12
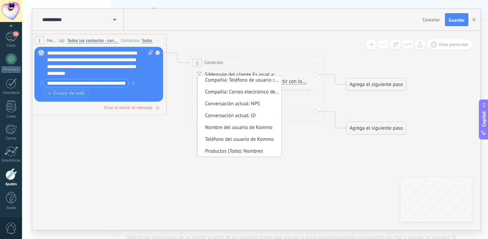
scroll to position [339, 0]
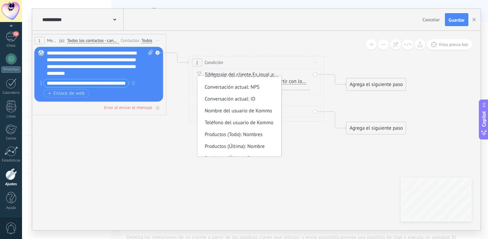
click at [312, 49] on icon at bounding box center [167, 73] width 771 height 462
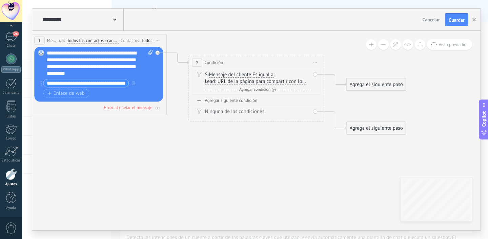
click at [313, 62] on icon at bounding box center [314, 62] width 3 height 1
click at [326, 107] on div "Borrar" at bounding box center [345, 107] width 67 height 12
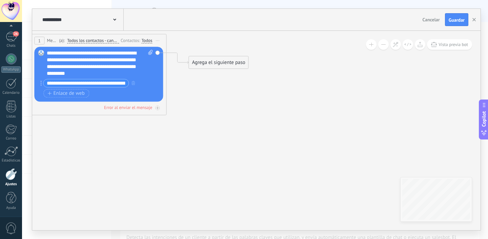
click at [202, 59] on div "Agrega el siguiente paso" at bounding box center [218, 62] width 59 height 11
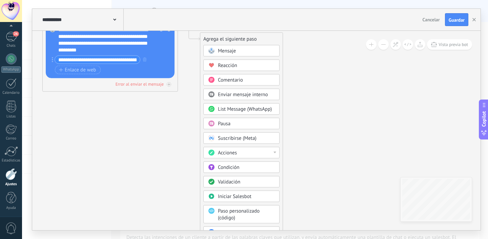
click at [230, 110] on span "List Message (WhatsApp)" at bounding box center [245, 109] width 54 height 6
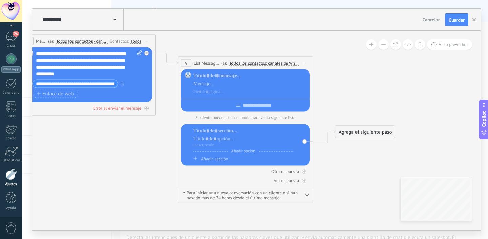
click at [305, 60] on span "Iniciar vista previa aquí Cambiar nombre Duplicar [GEOGRAPHIC_DATA]" at bounding box center [304, 63] width 11 height 10
click at [317, 110] on div "Borrar" at bounding box center [335, 108] width 67 height 12
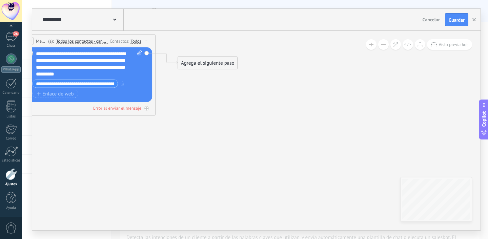
click at [211, 66] on div "Agrega el siguiente paso" at bounding box center [207, 63] width 59 height 11
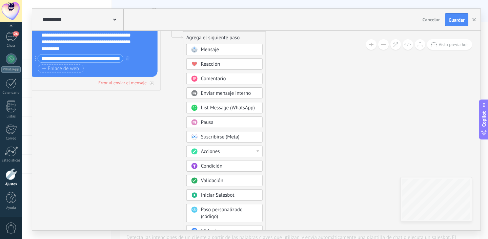
click at [219, 151] on span "Acciones" at bounding box center [210, 151] width 19 height 6
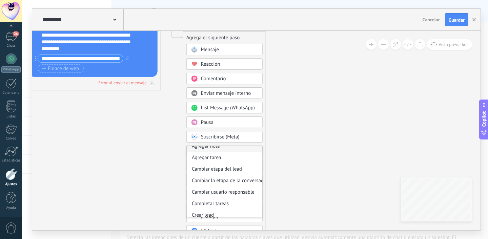
scroll to position [23, 0]
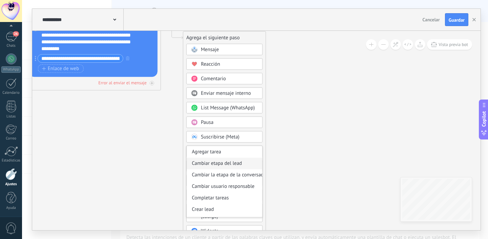
click at [219, 163] on div "Cambiar etapa del lead" at bounding box center [225, 164] width 76 height 12
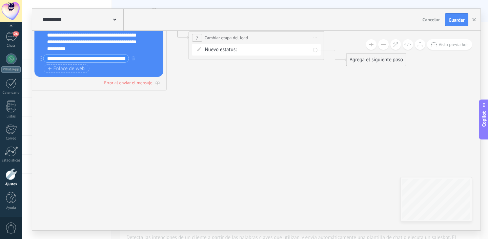
click at [0, 0] on div "Contacto inicial Negociación Debate contractual Discusión de contrato Leads gan…" at bounding box center [0, 0] width 0 height 0
click at [256, 110] on div "Contacto inicial Negociación Debate contractual Discusión de contrato Leads gan…" at bounding box center [274, 78] width 71 height 64
click at [256, 110] on label at bounding box center [274, 105] width 71 height 12
click at [0, 0] on label "Envio de Link" at bounding box center [0, 0] width 0 height 0
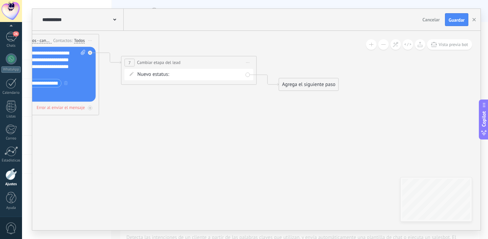
click at [289, 83] on div "Agrega el siguiente paso" at bounding box center [308, 84] width 59 height 11
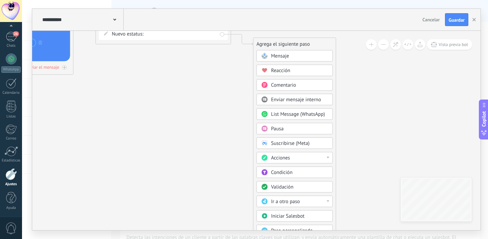
click at [304, 187] on div "Validación" at bounding box center [299, 187] width 57 height 7
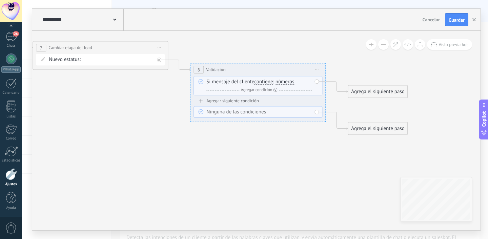
click at [267, 83] on span "contiene" at bounding box center [263, 81] width 19 height 5
click at [267, 83] on button "contiene" at bounding box center [293, 82] width 85 height 12
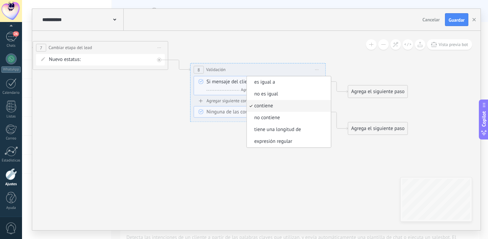
click at [240, 85] on div "Si mensaje del cliente contiene es igual a no es igual contiene no contiene tie…" at bounding box center [258, 86] width 105 height 15
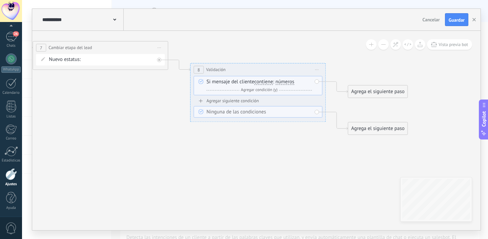
click at [278, 82] on span "números" at bounding box center [285, 81] width 19 height 5
click at [278, 82] on button "números" at bounding box center [314, 82] width 85 height 12
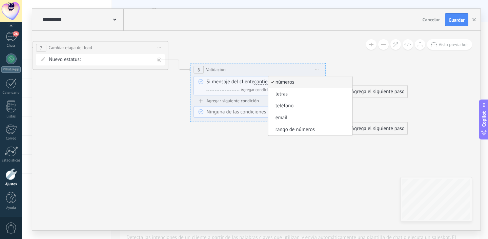
click at [251, 79] on div "Si mensaje del cliente contiene es igual a no es igual contiene no contiene tie…" at bounding box center [258, 86] width 105 height 15
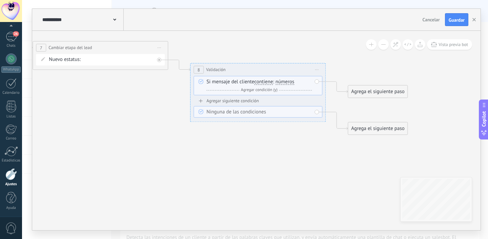
click at [317, 70] on icon at bounding box center [316, 69] width 3 height 1
click at [321, 110] on div "Borrar" at bounding box center [347, 114] width 67 height 12
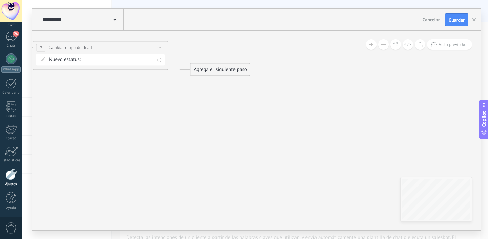
click at [240, 72] on div "Agrega el siguiente paso" at bounding box center [219, 69] width 59 height 11
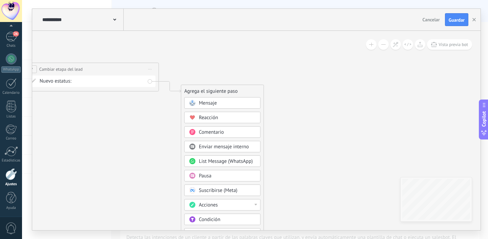
click at [298, 119] on icon at bounding box center [2, 70] width 771 height 442
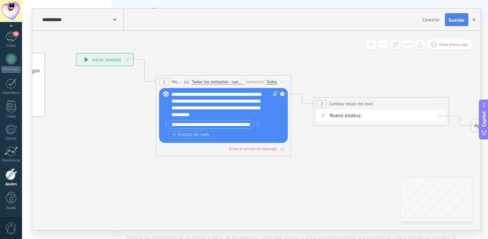
click at [454, 22] on span "Guardar" at bounding box center [457, 20] width 16 height 5
click at [12, 45] on div "Chats" at bounding box center [11, 46] width 20 height 4
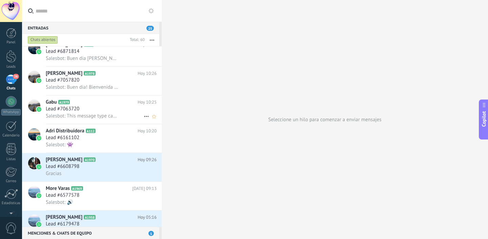
scroll to position [265, 0]
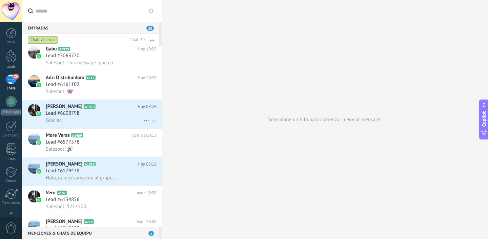
click at [79, 171] on h3 "Lead #6179478" at bounding box center [64, 171] width 37 height 7
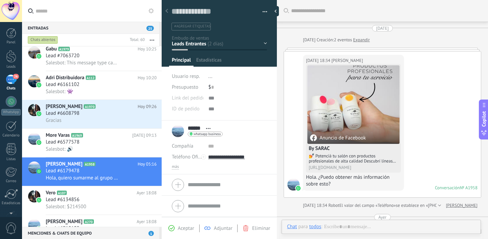
scroll to position [477, 0]
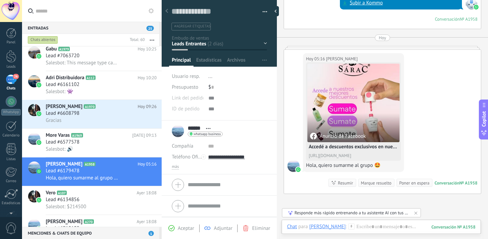
click at [0, 0] on div "Contacto inicial Negociación Debate contractual Discusión de contrato Leads gan…" at bounding box center [0, 0] width 0 height 0
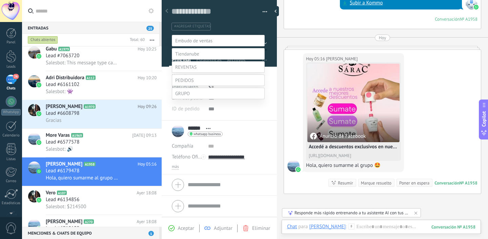
click at [185, 99] on label at bounding box center [218, 94] width 93 height 12
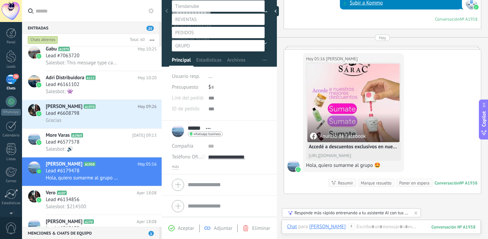
click at [0, 0] on label "Contacto inicial" at bounding box center [0, 0] width 0 height 0
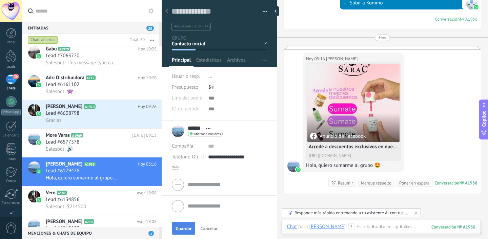
click at [176, 226] on span "Guardar" at bounding box center [184, 228] width 16 height 5
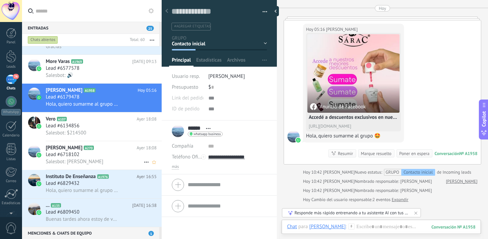
scroll to position [344, 0]
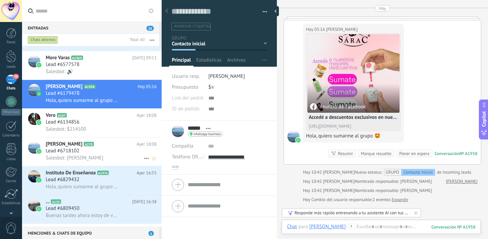
click at [95, 181] on div "Lead #6829432" at bounding box center [101, 180] width 111 height 7
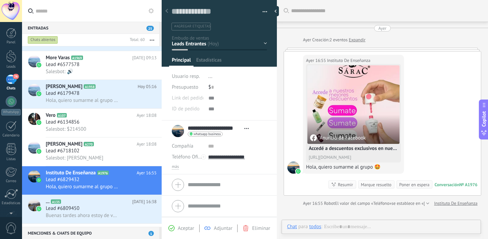
scroll to position [2, 0]
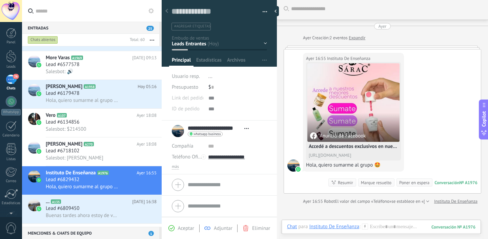
click at [0, 0] on div "Contacto inicial Negociación Debate contractual Discusión de contrato Leads gan…" at bounding box center [0, 0] width 0 height 0
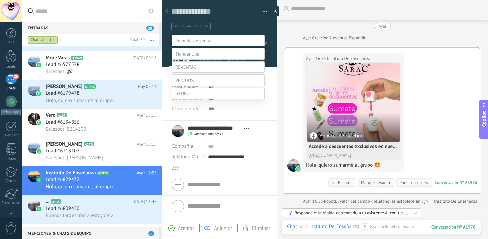
click at [181, 97] on span at bounding box center [182, 93] width 15 height 6
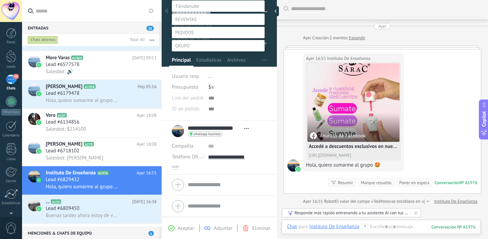
click at [0, 0] on label "Contacto inicial" at bounding box center [0, 0] width 0 height 0
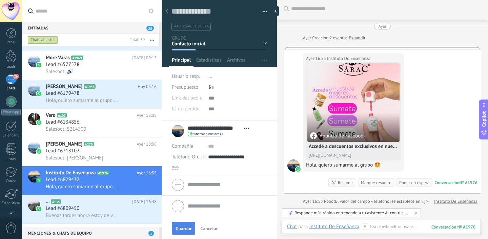
click at [183, 226] on span "Guardar" at bounding box center [184, 228] width 16 height 5
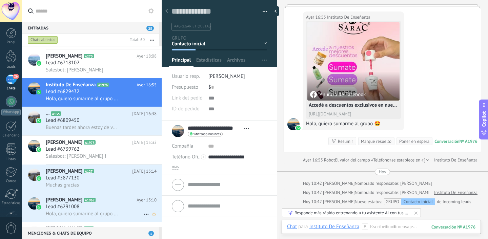
scroll to position [467, 0]
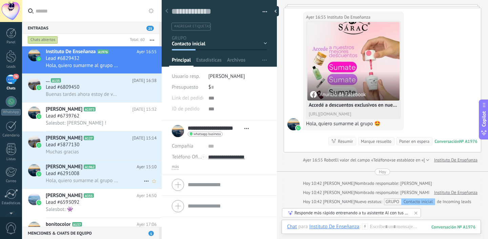
click at [102, 177] on div "Lead #6291008" at bounding box center [101, 173] width 111 height 7
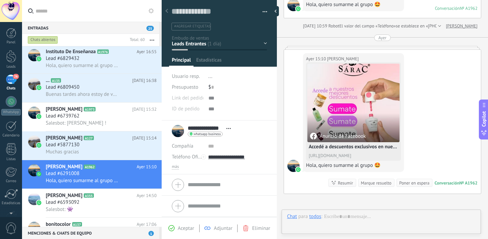
scroll to position [10, 0]
click at [0, 0] on div "Contacto inicial Negociación Debate contractual Discusión de contrato Leads gan…" at bounding box center [0, 0] width 0 height 0
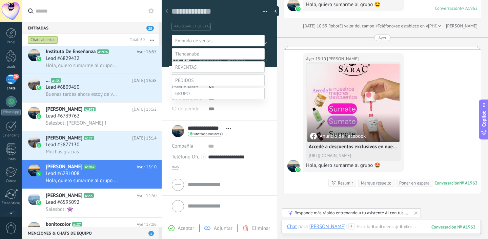
click at [185, 97] on span at bounding box center [182, 93] width 15 height 6
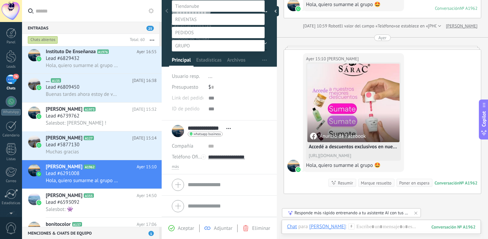
click at [0, 0] on label "Contacto inicial" at bounding box center [0, 0] width 0 height 0
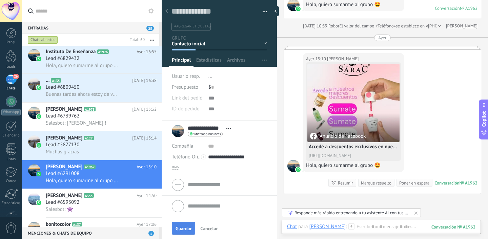
click at [188, 231] on span "Guardar" at bounding box center [184, 228] width 16 height 5
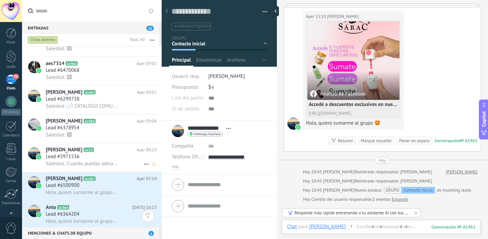
scroll to position [1154, 0]
click at [79, 189] on span "Lead #6500900" at bounding box center [63, 185] width 34 height 7
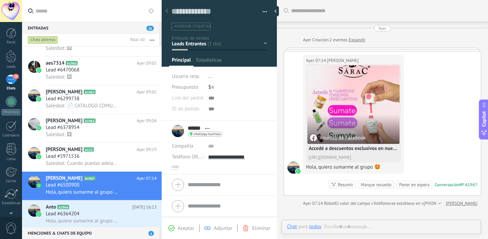
scroll to position [2, 0]
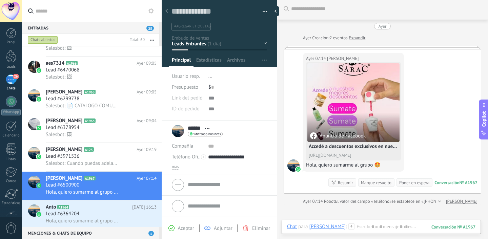
click at [0, 0] on div "Contacto inicial Negociación Debate contractual Discusión de contrato Leads gan…" at bounding box center [0, 0] width 0 height 0
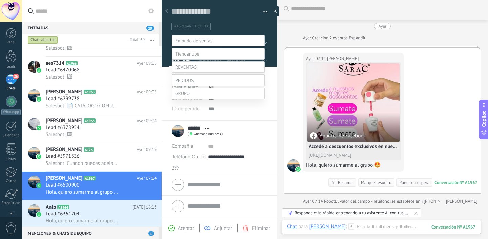
click at [183, 97] on span at bounding box center [182, 93] width 15 height 6
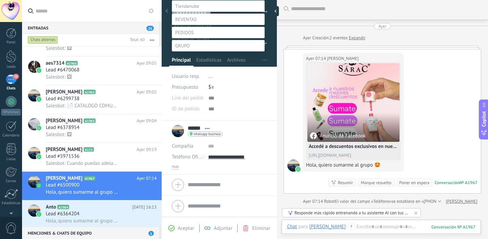
click at [0, 0] on label "Contacto inicial" at bounding box center [0, 0] width 0 height 0
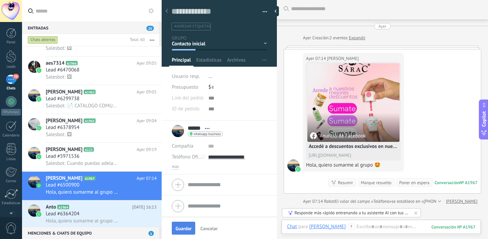
click at [185, 230] on span "Guardar" at bounding box center [184, 228] width 16 height 5
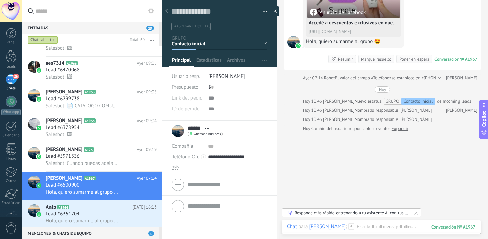
scroll to position [121, 0]
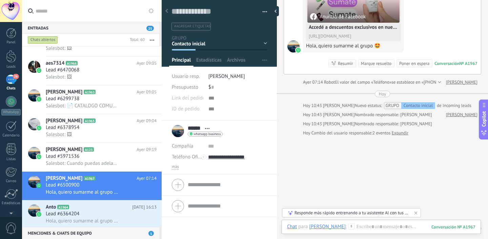
click at [399, 135] on link "Expandir" at bounding box center [400, 133] width 17 height 7
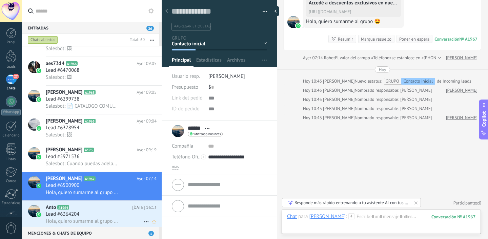
scroll to position [1191, 0]
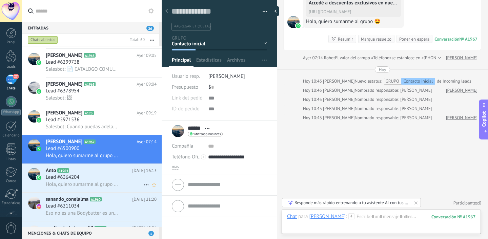
click at [86, 181] on div "Lead #6364204" at bounding box center [101, 177] width 111 height 7
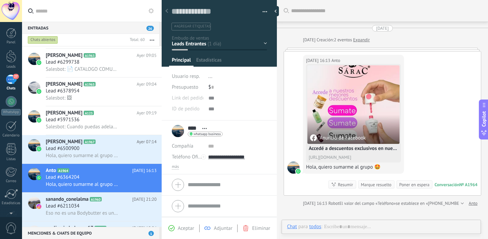
scroll to position [2, 0]
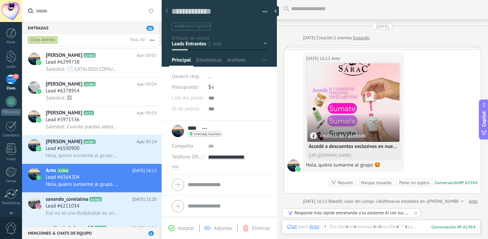
click at [0, 0] on div "Contacto inicial Negociación Debate contractual Discusión de contrato Leads gan…" at bounding box center [0, 0] width 0 height 0
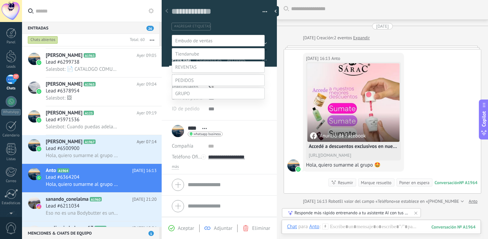
click at [183, 97] on span at bounding box center [182, 93] width 15 height 6
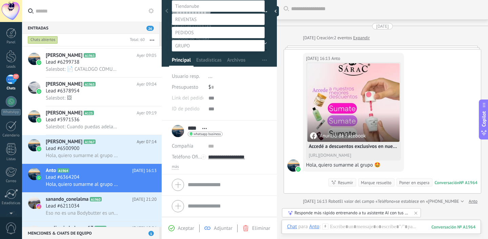
click at [0, 0] on label "Contacto inicial" at bounding box center [0, 0] width 0 height 0
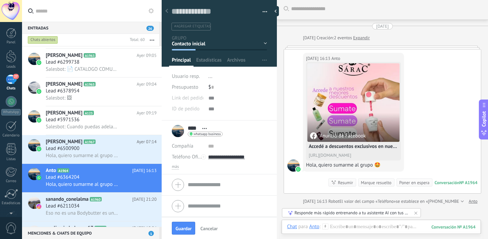
click at [188, 236] on div "Guardar Cancelar" at bounding box center [219, 228] width 115 height 22
click at [184, 233] on button "Guardar" at bounding box center [183, 228] width 23 height 13
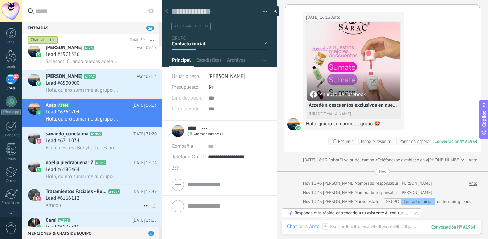
scroll to position [1259, 0]
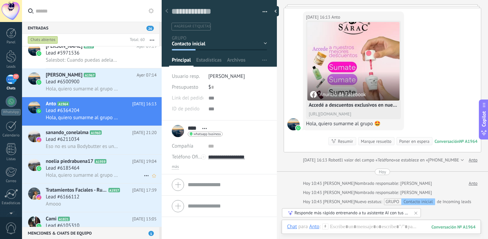
click at [88, 175] on span "Hola, quiero sumarme al grupo 🤩" at bounding box center [83, 175] width 74 height 6
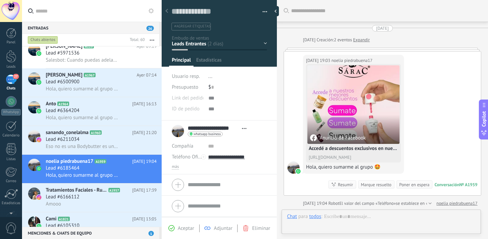
scroll to position [2, 0]
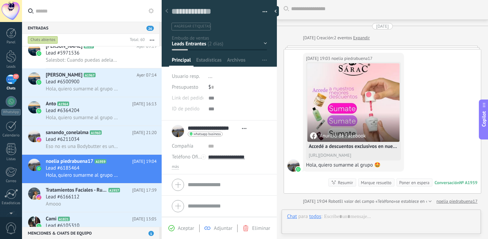
click at [0, 0] on div "Contacto inicial Negociación Debate contractual Discusión de contrato Leads gan…" at bounding box center [0, 0] width 0 height 0
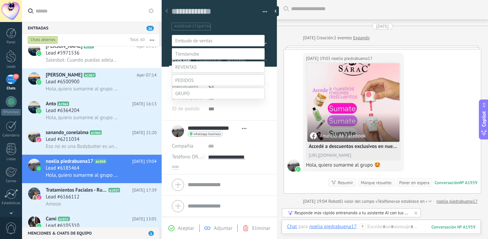
click at [185, 97] on span at bounding box center [182, 93] width 15 height 6
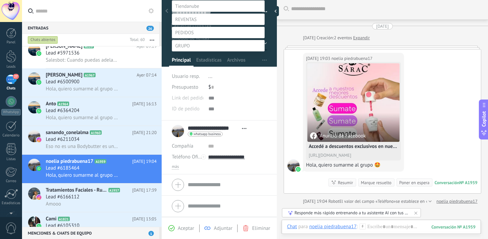
click at [0, 0] on label "Contacto inicial" at bounding box center [0, 0] width 0 height 0
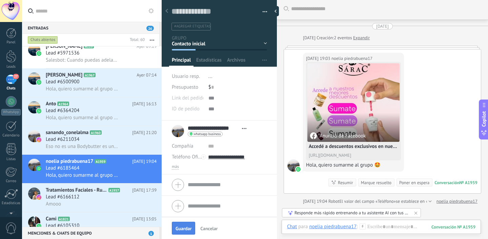
click at [186, 224] on button "Guardar" at bounding box center [183, 228] width 23 height 13
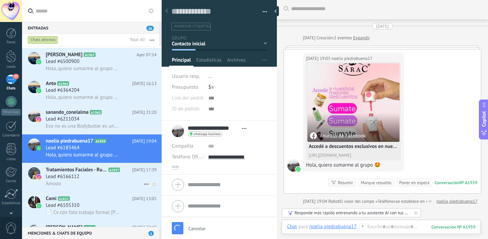
scroll to position [43, 0]
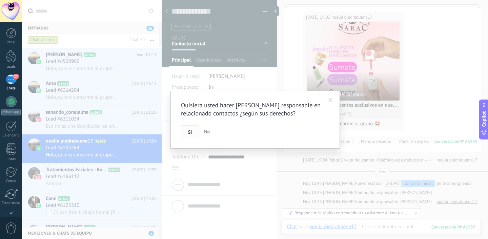
click at [193, 133] on button "Si" at bounding box center [190, 131] width 18 height 13
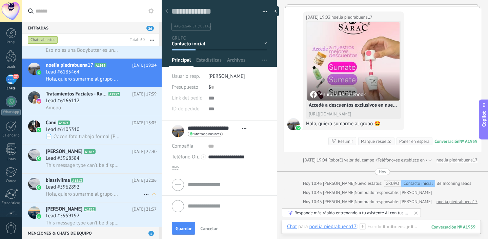
scroll to position [1398, 0]
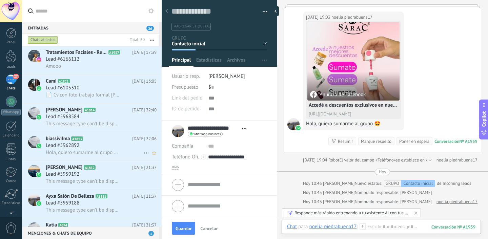
click at [77, 153] on span "Hola, quiero sumarme al grupo 🤩" at bounding box center [83, 152] width 74 height 6
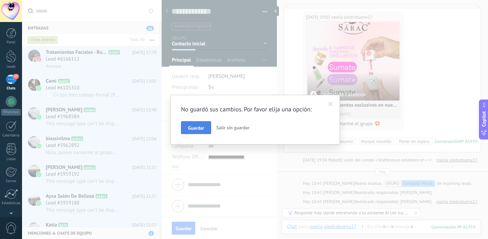
click at [204, 129] on button "Guardar" at bounding box center [196, 127] width 30 height 13
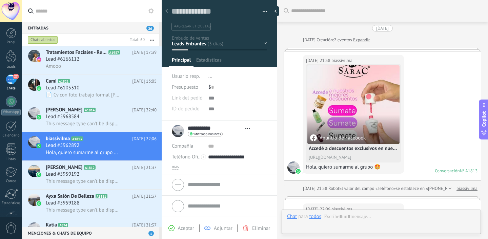
scroll to position [151, 0]
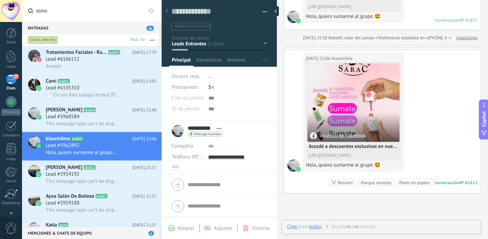
click at [0, 0] on div "Contacto inicial Negociación Debate contractual Discusión de contrato Leads gan…" at bounding box center [0, 0] width 0 height 0
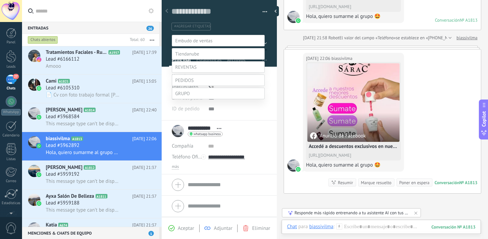
click at [185, 97] on span at bounding box center [182, 93] width 15 height 6
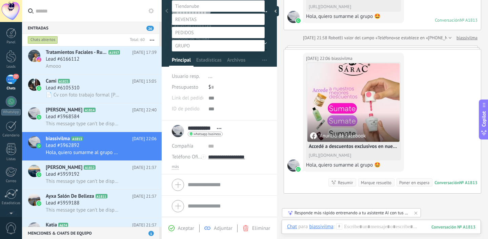
click at [0, 0] on label "Contacto inicial" at bounding box center [0, 0] width 0 height 0
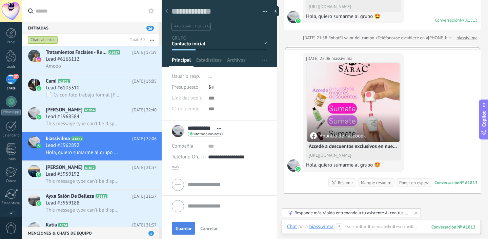
click at [179, 226] on span "Guardar" at bounding box center [184, 228] width 16 height 5
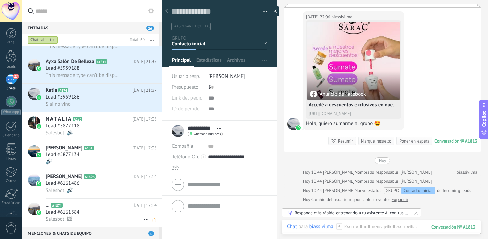
scroll to position [1553, 0]
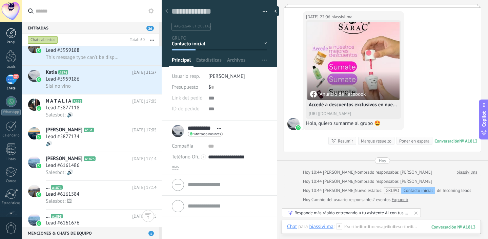
click at [8, 40] on link "Panel" at bounding box center [11, 36] width 22 height 17
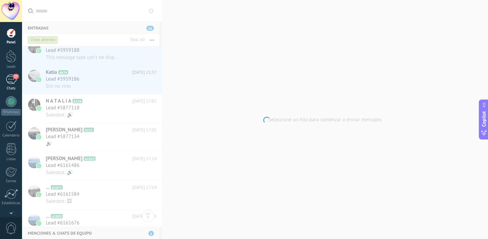
click at [13, 78] on div "27" at bounding box center [11, 80] width 11 height 10
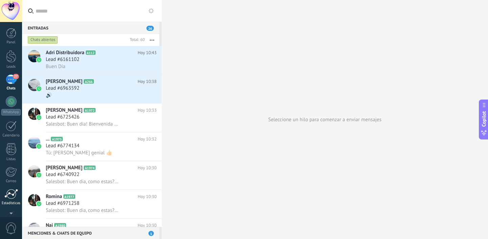
scroll to position [43, 0]
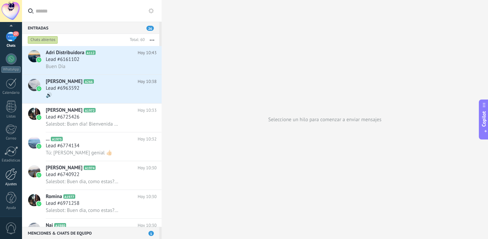
click at [11, 183] on div "Ajustes" at bounding box center [11, 184] width 20 height 4
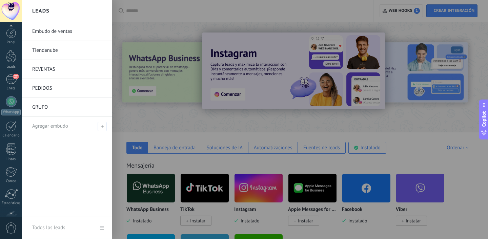
scroll to position [0, 0]
click at [9, 59] on div at bounding box center [11, 56] width 10 height 13
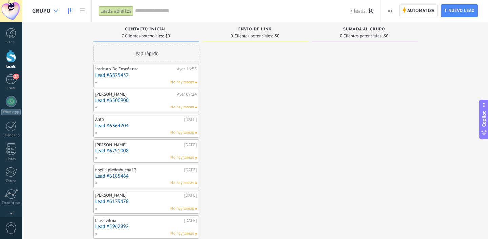
click at [54, 11] on use at bounding box center [56, 10] width 4 height 3
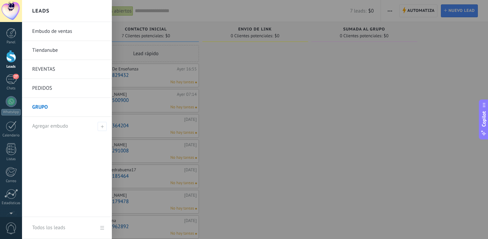
click at [52, 11] on div "Leads" at bounding box center [67, 11] width 90 height 22
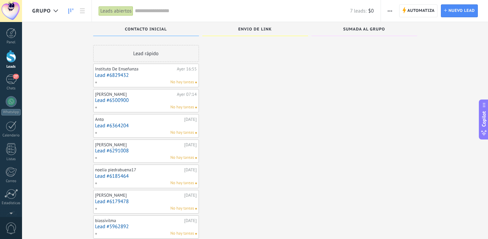
scroll to position [16, 0]
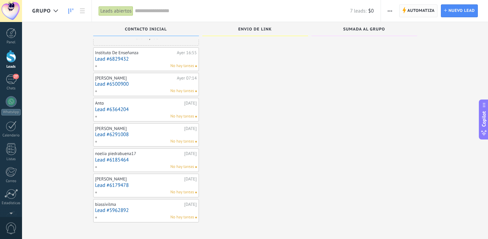
click at [411, 17] on span "Automatiza Automatiza" at bounding box center [418, 10] width 39 height 13
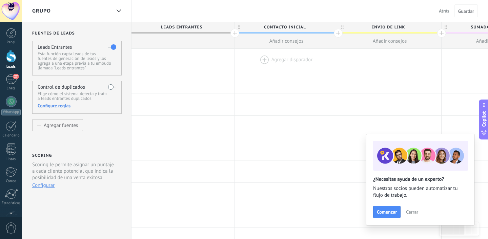
click at [271, 61] on div at bounding box center [286, 60] width 103 height 22
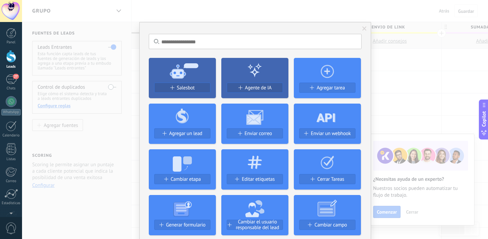
click at [185, 79] on icon at bounding box center [182, 70] width 67 height 24
click at [182, 90] on span "Salesbot" at bounding box center [186, 88] width 18 height 6
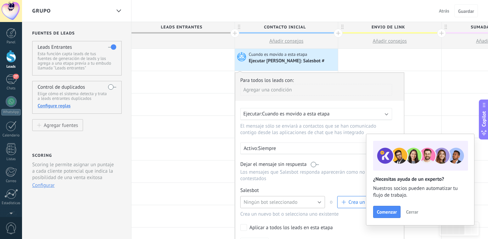
click at [271, 202] on span "Ningún bot seleccionado" at bounding box center [271, 202] width 54 height 6
click at [266, 180] on span "Salesbot #4" at bounding box center [279, 178] width 86 height 6
click at [390, 213] on span "Comenzar" at bounding box center [387, 212] width 20 height 5
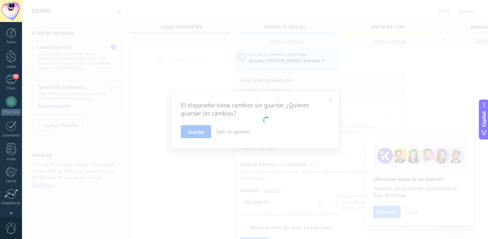
scroll to position [43, 0]
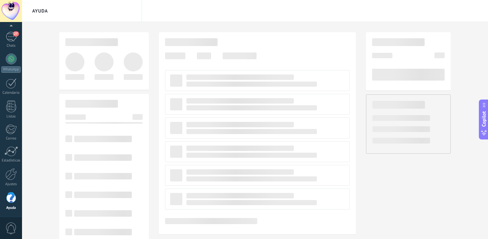
click at [198, 128] on div at bounding box center [255, 119] width 466 height 239
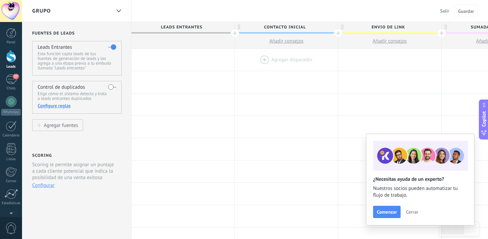
click at [271, 60] on div at bounding box center [286, 60] width 103 height 22
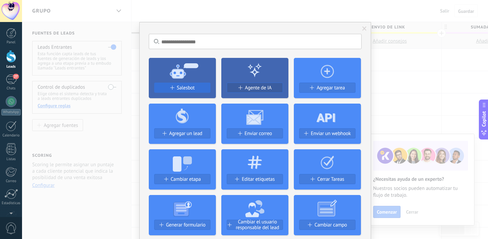
click at [180, 84] on button "Salesbot" at bounding box center [182, 88] width 56 height 10
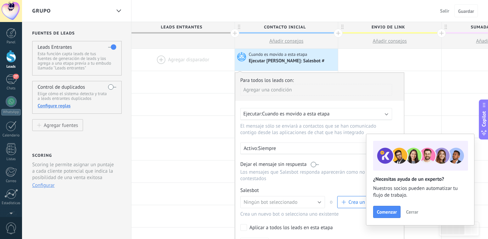
click at [417, 212] on span "Cerrar" at bounding box center [412, 212] width 12 height 5
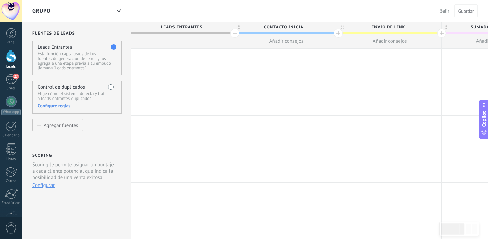
click at [277, 61] on div at bounding box center [286, 60] width 103 height 22
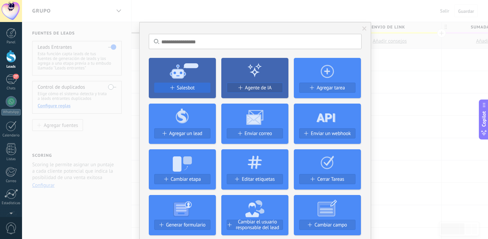
click at [182, 91] on button "Salesbot" at bounding box center [182, 88] width 56 height 10
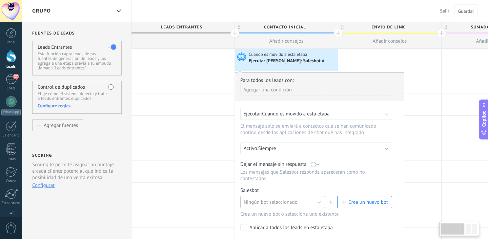
click at [251, 201] on span "Ningún bot seleccionado" at bounding box center [271, 202] width 54 height 6
click at [254, 180] on span "Salesbot #4" at bounding box center [279, 178] width 86 height 6
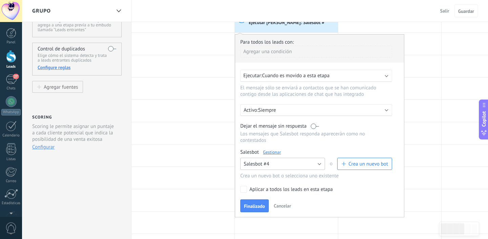
scroll to position [66, 0]
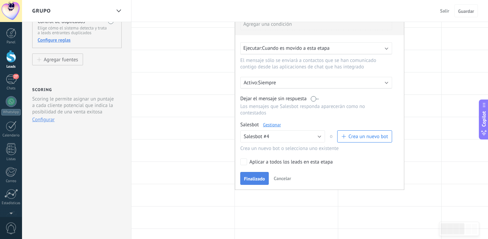
click at [256, 181] on span "Finalizado" at bounding box center [254, 179] width 21 height 5
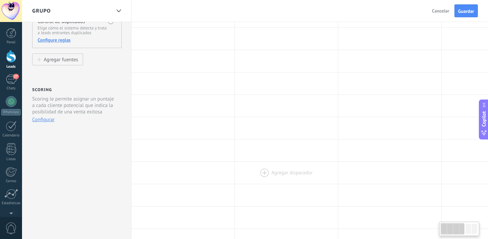
scroll to position [0, 0]
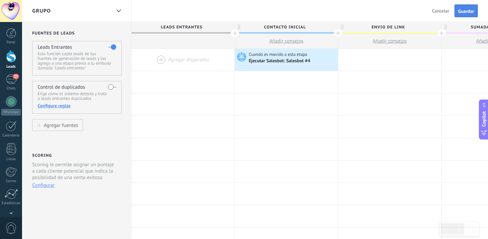
click at [460, 9] on span "Guardar" at bounding box center [466, 11] width 16 height 5
click at [469, 13] on span "Guardar" at bounding box center [466, 11] width 16 height 5
click at [70, 127] on div "Agregar fuentes" at bounding box center [61, 125] width 34 height 6
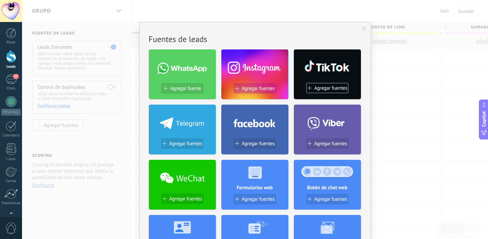
click at [251, 89] on span "Agregar fuentes" at bounding box center [258, 89] width 33 height 6
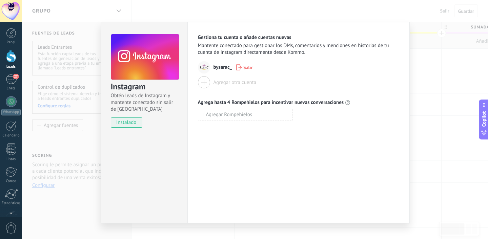
click at [420, 60] on div "Instagram Obtén leads de Instagram y mantente conectado sin salir de Kommo inst…" at bounding box center [255, 119] width 466 height 239
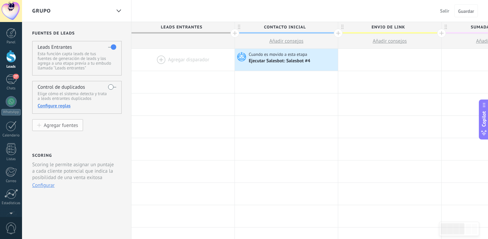
click at [50, 124] on div "Agregar fuentes" at bounding box center [61, 125] width 34 height 6
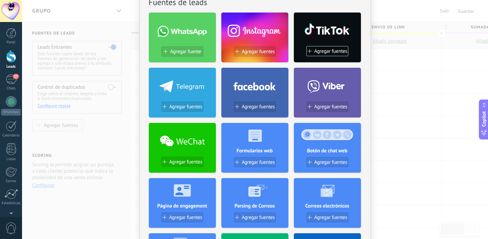
scroll to position [37, 0]
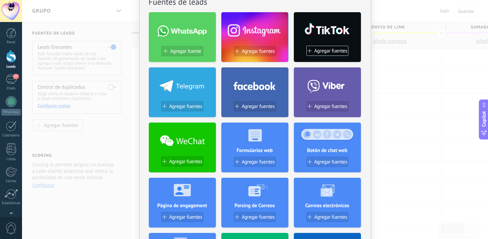
click at [422, 120] on div "No hay resultados Fuentes de leads Agregar fuente Agregar fuentes Agregar fuent…" at bounding box center [255, 119] width 466 height 239
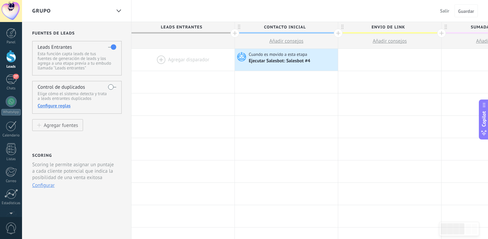
scroll to position [0, 0]
click at [16, 85] on link "27 Chats" at bounding box center [11, 83] width 22 height 16
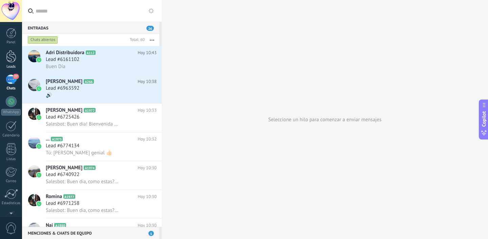
click at [9, 60] on div at bounding box center [11, 56] width 10 height 13
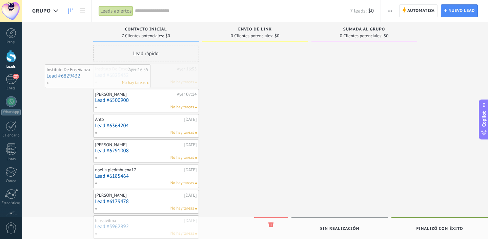
drag, startPoint x: 132, startPoint y: 74, endPoint x: 84, endPoint y: 74, distance: 48.5
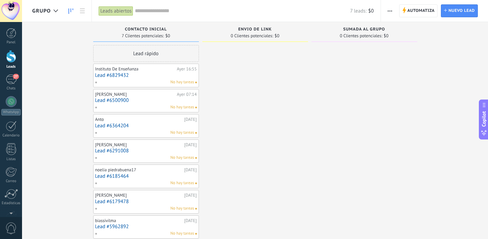
click at [136, 73] on link "Lead #6829432" at bounding box center [146, 76] width 102 height 6
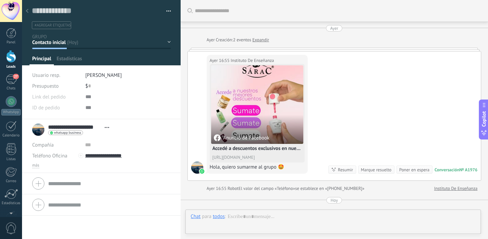
scroll to position [10, 0]
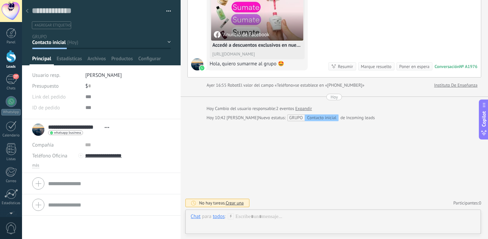
click at [0, 0] on div "Contacto inicial Envio de Link Sumada al Grupo Logrado con éxito Ventas Perdidos" at bounding box center [0, 0] width 0 height 0
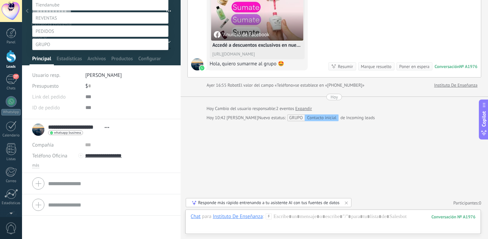
scroll to position [45, 0]
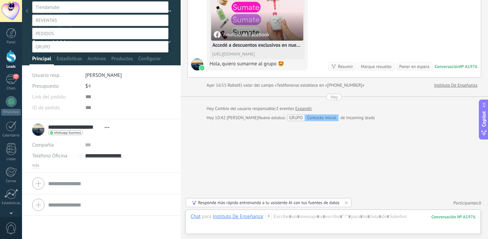
click at [0, 0] on label "Contacto inicial" at bounding box center [0, 0] width 0 height 0
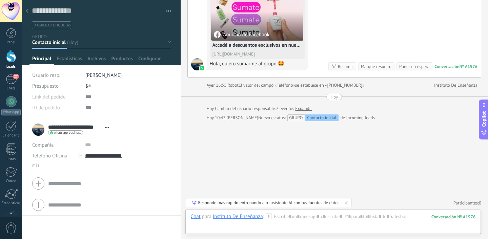
click at [0, 0] on div "Contacto inicial Envio de Link Sumada al Grupo Logrado con éxito Ventas Perdidos" at bounding box center [0, 0] width 0 height 0
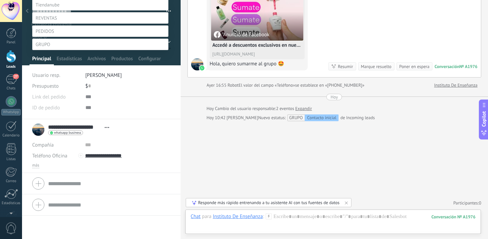
scroll to position [0, 0]
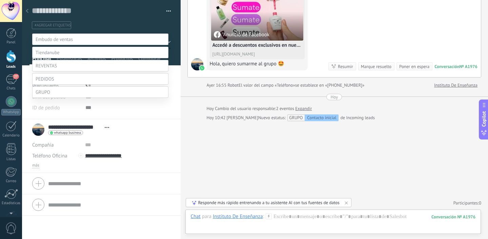
click at [67, 40] on span at bounding box center [54, 39] width 37 height 6
click at [0, 0] on label "Contacto inicial" at bounding box center [0, 0] width 0 height 0
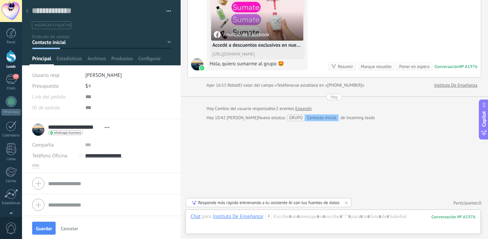
click at [0, 0] on div "Contacto inicial Negociación Debate contractual Discusión de contrato Leads gan…" at bounding box center [0, 0] width 0 height 0
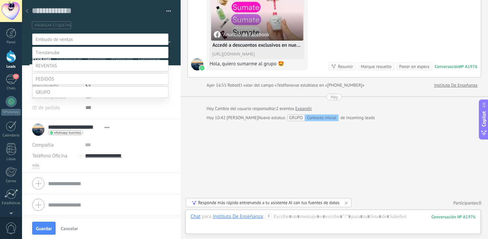
click at [38, 95] on span at bounding box center [43, 92] width 15 height 6
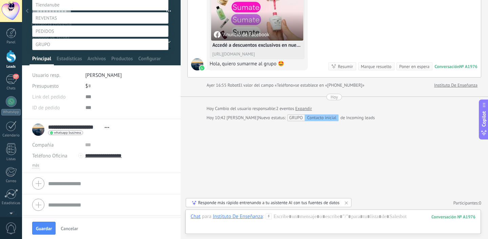
click at [0, 0] on label "Contacto inicial" at bounding box center [0, 0] width 0 height 0
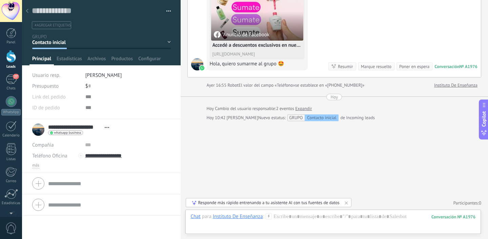
click at [9, 49] on div "Panel Leads 27 Chats WhatsApp Clientes 1" at bounding box center [11, 144] width 22 height 232
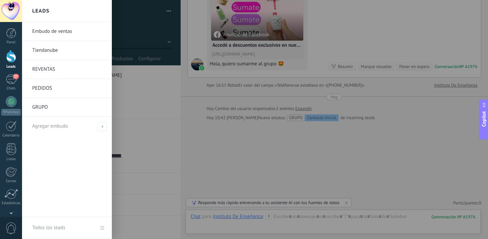
click at [8, 55] on div at bounding box center [11, 56] width 10 height 13
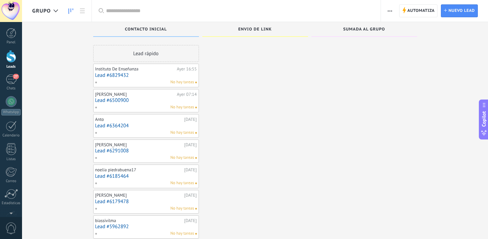
click at [110, 81] on div "No hay tareas" at bounding box center [144, 82] width 99 height 6
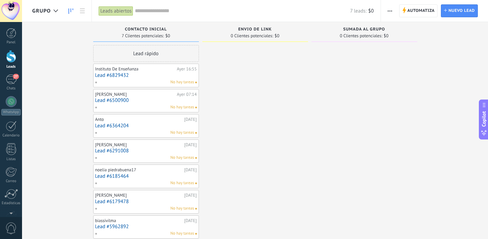
click at [143, 77] on link "Lead #6829432" at bounding box center [146, 76] width 102 height 6
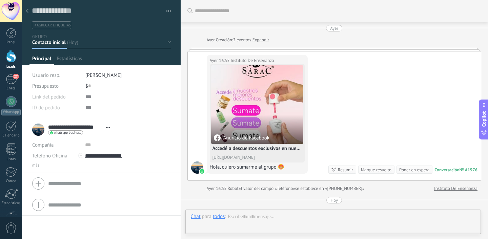
type textarea "**********"
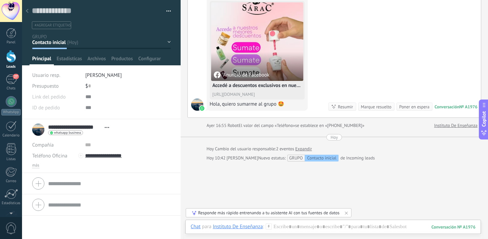
scroll to position [103, 0]
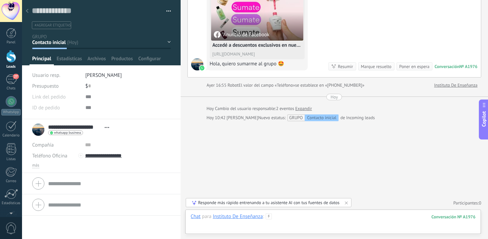
click at [316, 217] on div at bounding box center [333, 223] width 285 height 20
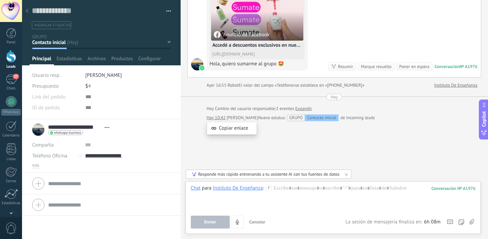
click at [219, 135] on div "Copiar enlace" at bounding box center [232, 128] width 50 height 13
click at [226, 155] on div "Buscar Carga más [DATE] [DATE] Creación: 2 eventos Expandir [DATE] 16:55 Instit…" at bounding box center [335, 68] width 308 height 343
click at [225, 191] on div "Instituto De Enseñanza" at bounding box center [238, 188] width 50 height 6
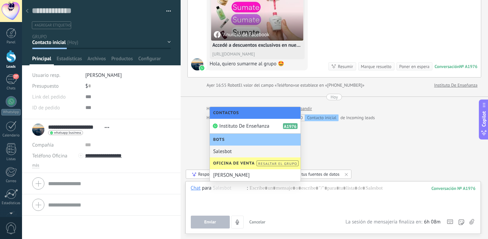
click at [231, 154] on div "Salesbot" at bounding box center [255, 152] width 91 height 12
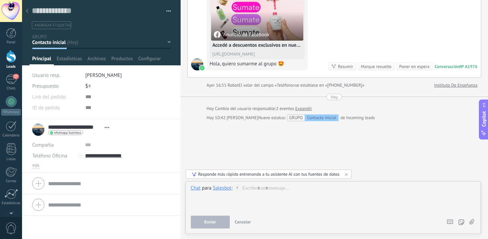
click at [241, 220] on span "Cancelar" at bounding box center [243, 222] width 16 height 6
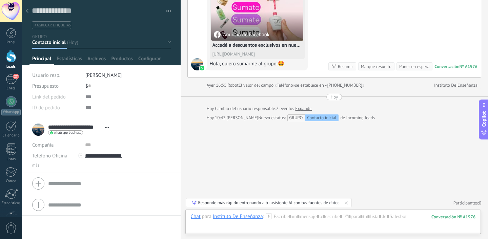
click at [0, 0] on div "Contacto inicial Envio de Link Sumada al Grupo Logrado con éxito Ventas Perdidos" at bounding box center [0, 0] width 0 height 0
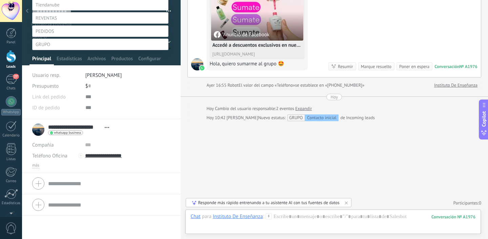
scroll to position [0, 0]
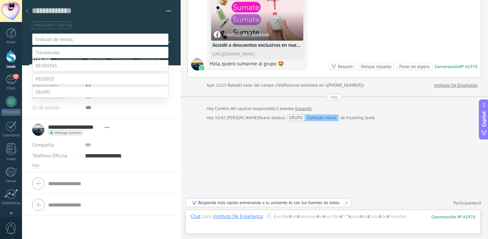
click at [62, 45] on label at bounding box center [100, 40] width 136 height 12
click at [0, 0] on label "Negociación" at bounding box center [0, 0] width 0 height 0
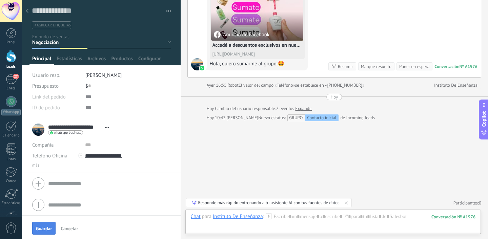
click at [46, 226] on span "Guardar" at bounding box center [44, 228] width 16 height 5
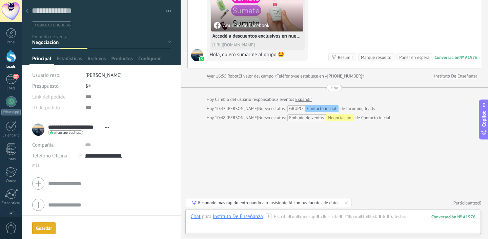
click at [0, 0] on div "Contacto inicial Negociación Debate contractual Discusión de contrato Leads gan…" at bounding box center [0, 0] width 0 height 0
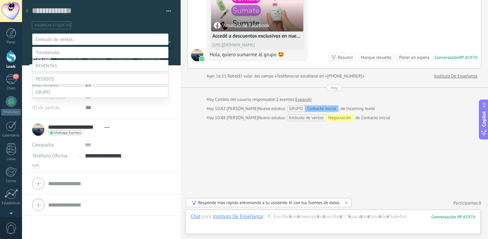
click at [48, 98] on label at bounding box center [100, 92] width 136 height 12
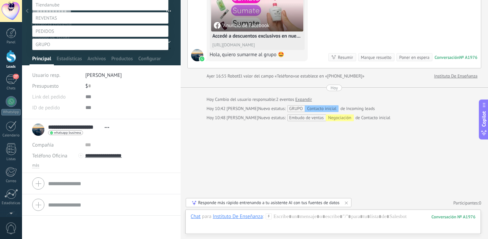
click at [129, 114] on div "Contacto inicial Negociación Debate contractual Discusión de contrato Leads gan…" at bounding box center [100, 112] width 136 height 253
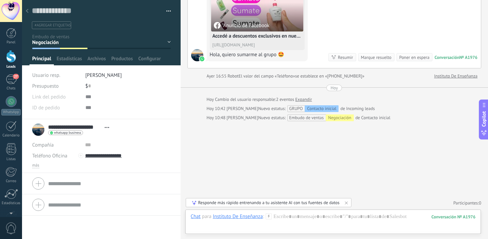
click at [305, 107] on div "Contacto inicial" at bounding box center [322, 108] width 34 height 7
click at [291, 107] on div "GRUPO Contacto inicial" at bounding box center [313, 108] width 49 height 7
click at [0, 0] on div "Contacto inicial Negociación Debate contractual Discusión de contrato Leads gan…" at bounding box center [0, 0] width 0 height 0
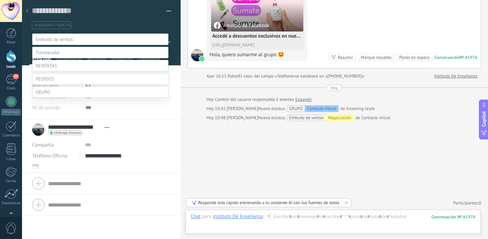
click at [55, 98] on label at bounding box center [100, 92] width 136 height 12
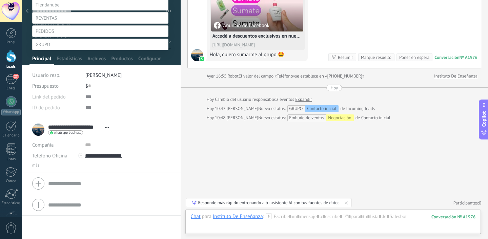
click at [0, 0] on label "Contacto inicial" at bounding box center [0, 0] width 0 height 0
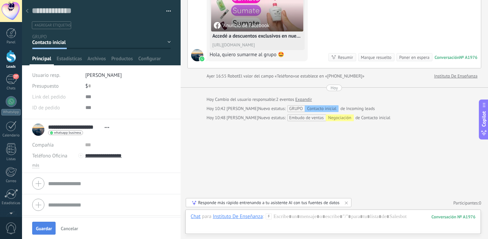
click at [45, 225] on button "Guardar" at bounding box center [43, 228] width 23 height 13
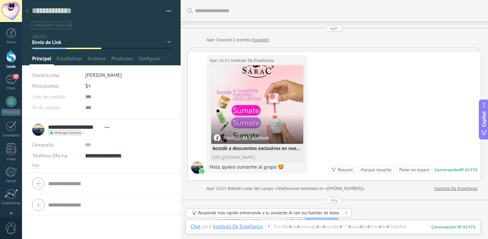
scroll to position [131, 0]
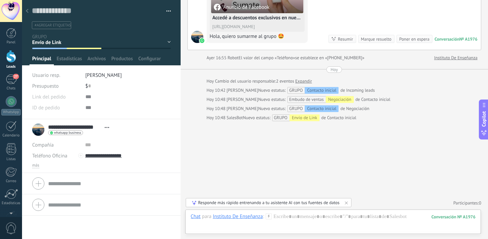
click at [0, 0] on div "Contacto inicial Envio de Link Sumada al Grupo Logrado con éxito Ventas Perdidos" at bounding box center [0, 0] width 0 height 0
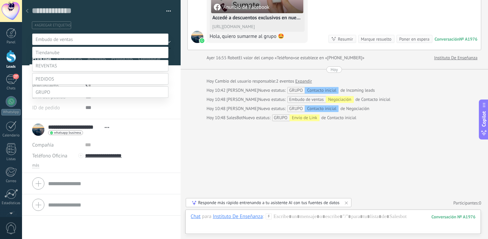
scroll to position [53, 0]
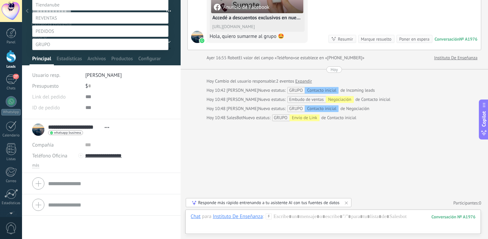
click at [0, 0] on label "Contacto inicial" at bounding box center [0, 0] width 0 height 0
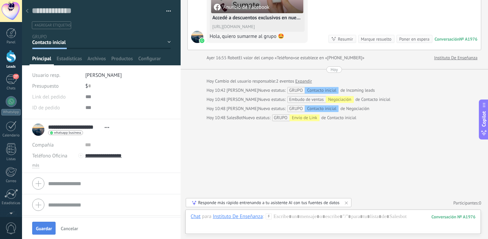
click at [43, 226] on span "Guardar" at bounding box center [44, 228] width 16 height 5
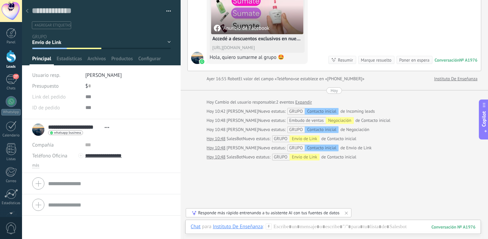
scroll to position [109, 0]
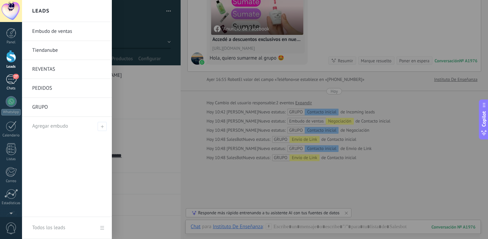
click at [11, 77] on div "27" at bounding box center [11, 80] width 11 height 10
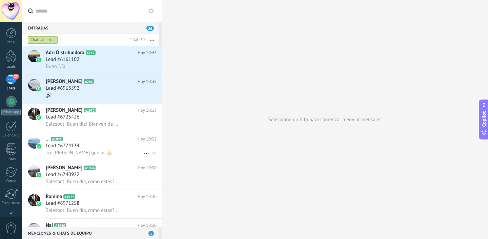
click at [64, 147] on span "Lead #6774134" at bounding box center [63, 146] width 34 height 7
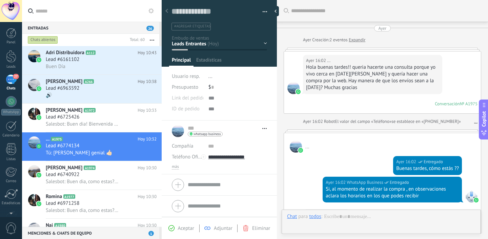
type textarea "**********"
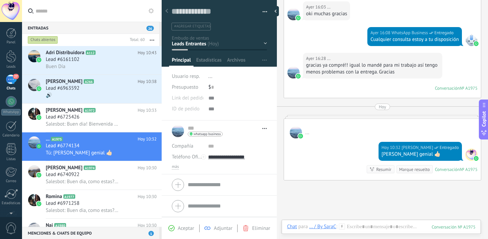
scroll to position [207, 0]
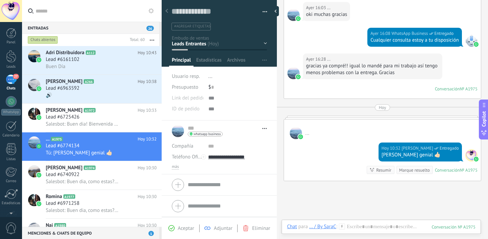
click at [8, 74] on div "Panel Leads 27 Chats WhatsApp Clientes 1" at bounding box center [11, 144] width 22 height 232
click at [53, 40] on div "Chats abiertos" at bounding box center [43, 40] width 30 height 8
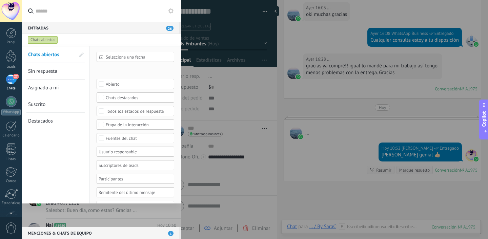
click at [59, 72] on link "Sin respuesta" at bounding box center [51, 71] width 47 height 16
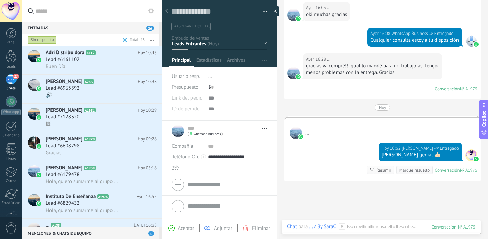
click at [47, 40] on div "Sin respuesta" at bounding box center [42, 40] width 29 height 8
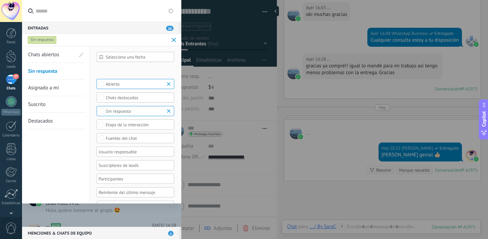
click at [53, 55] on span "Chats abiertos" at bounding box center [43, 55] width 31 height 6
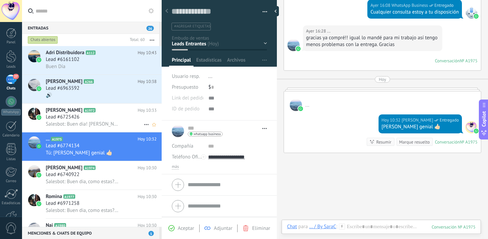
click at [82, 123] on span "Salesbot: Buen dia! Bienvenida al grupo!" at bounding box center [83, 124] width 74 height 6
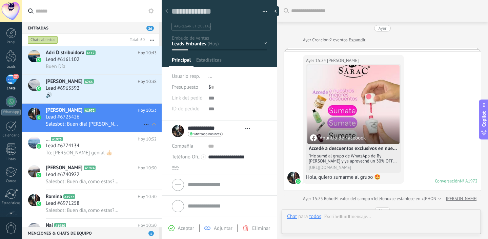
scroll to position [196, 0]
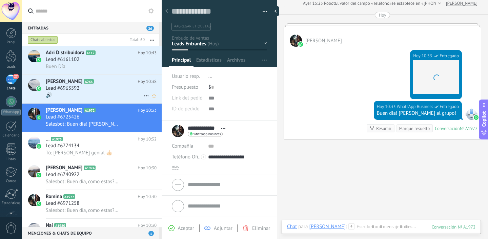
click at [110, 95] on div "🔊" at bounding box center [101, 95] width 111 height 7
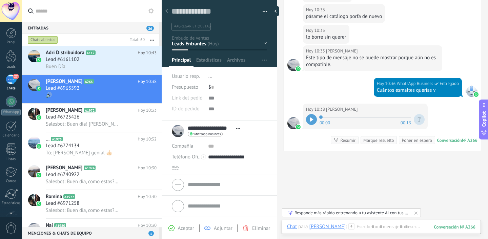
scroll to position [361, 0]
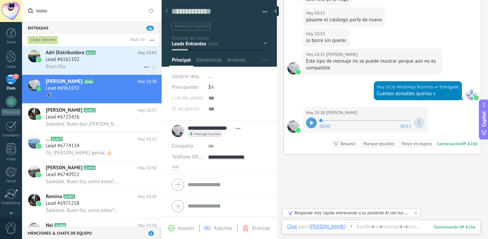
click at [76, 63] on div "Buen Día" at bounding box center [101, 66] width 111 height 7
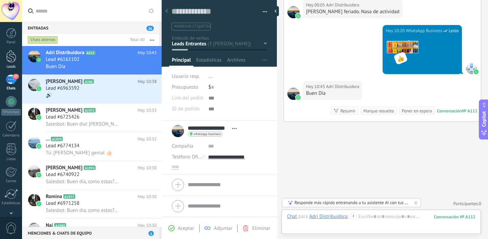
click at [10, 61] on div at bounding box center [11, 56] width 10 height 13
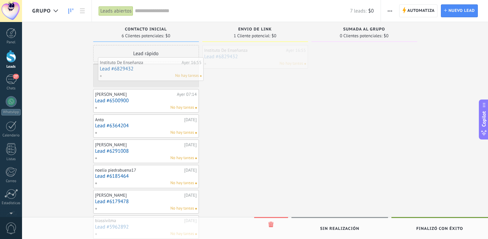
drag, startPoint x: 263, startPoint y: 62, endPoint x: 159, endPoint y: 75, distance: 105.2
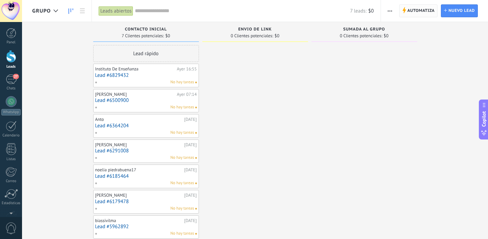
click at [416, 7] on span "Automatiza" at bounding box center [420, 11] width 27 height 12
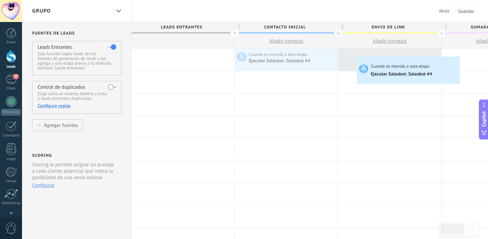
drag, startPoint x: 280, startPoint y: 58, endPoint x: 359, endPoint y: 58, distance: 79.0
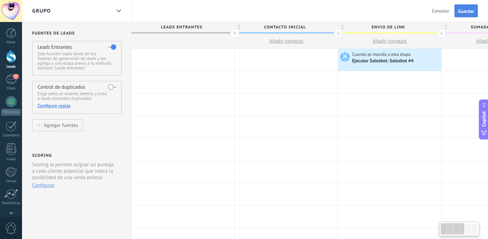
click at [465, 12] on span "Guardar" at bounding box center [466, 11] width 16 height 5
click at [8, 57] on div at bounding box center [11, 56] width 10 height 13
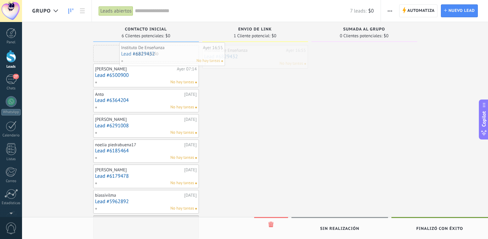
drag, startPoint x: 229, startPoint y: 57, endPoint x: 146, endPoint y: 55, distance: 83.4
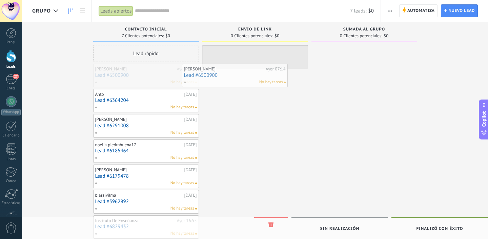
drag, startPoint x: 133, startPoint y: 81, endPoint x: 222, endPoint y: 80, distance: 89.1
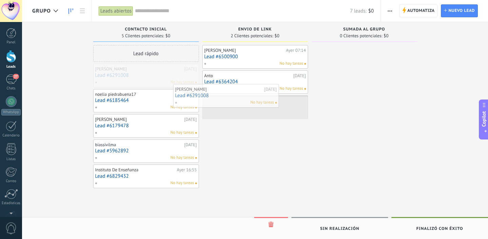
drag, startPoint x: 165, startPoint y: 81, endPoint x: 245, endPoint y: 102, distance: 82.5
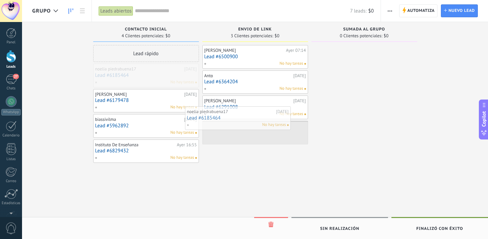
drag, startPoint x: 155, startPoint y: 79, endPoint x: 251, endPoint y: 126, distance: 107.0
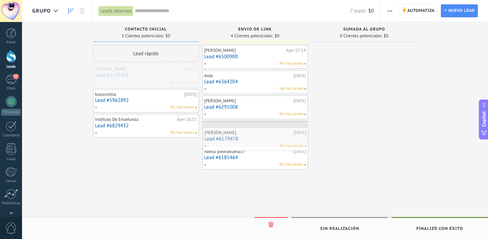
drag, startPoint x: 149, startPoint y: 77, endPoint x: 260, endPoint y: 144, distance: 129.8
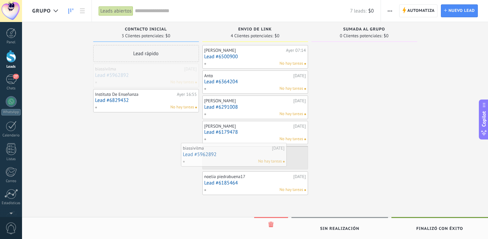
drag, startPoint x: 150, startPoint y: 82, endPoint x: 238, endPoint y: 162, distance: 118.5
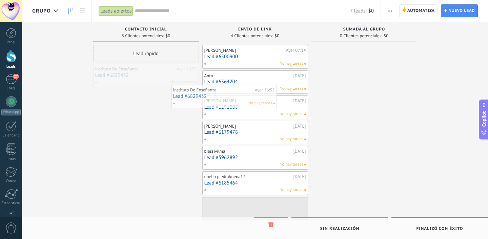
drag, startPoint x: 139, startPoint y: 75, endPoint x: 245, endPoint y: 106, distance: 110.1
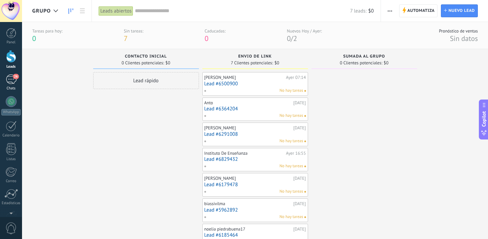
click at [12, 87] on div "Chats" at bounding box center [11, 88] width 20 height 4
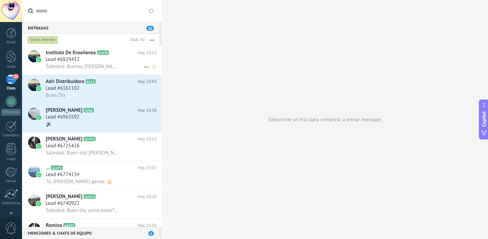
click at [106, 71] on div "Instituto De Enseñanza A1976 Hoy 10:52 Lead #6829432 Salesbot: Buenos dias, com…" at bounding box center [104, 60] width 116 height 28
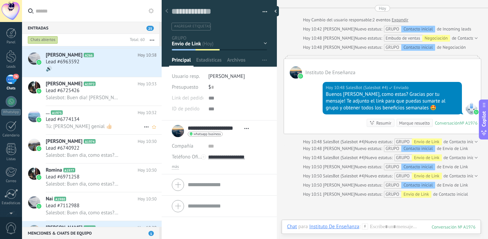
scroll to position [83, 0]
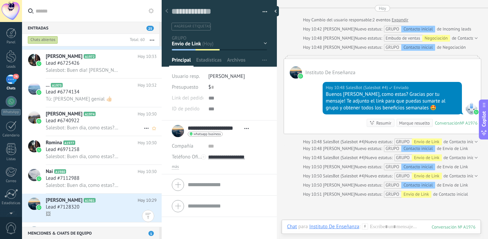
click at [99, 131] on span "Salesbot: Buen dia, como estas? Gracias por tu mensaje! Comentanos, que te inte…" at bounding box center [83, 128] width 74 height 6
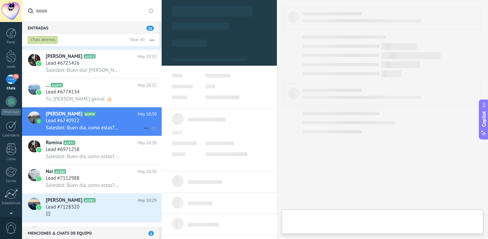
type textarea "**********"
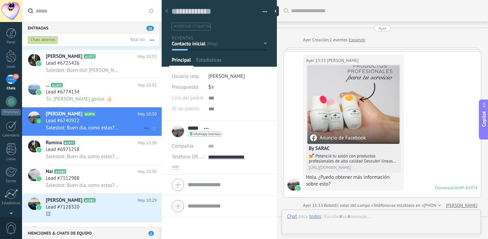
scroll to position [197, 0]
